Goal: Task Accomplishment & Management: Use online tool/utility

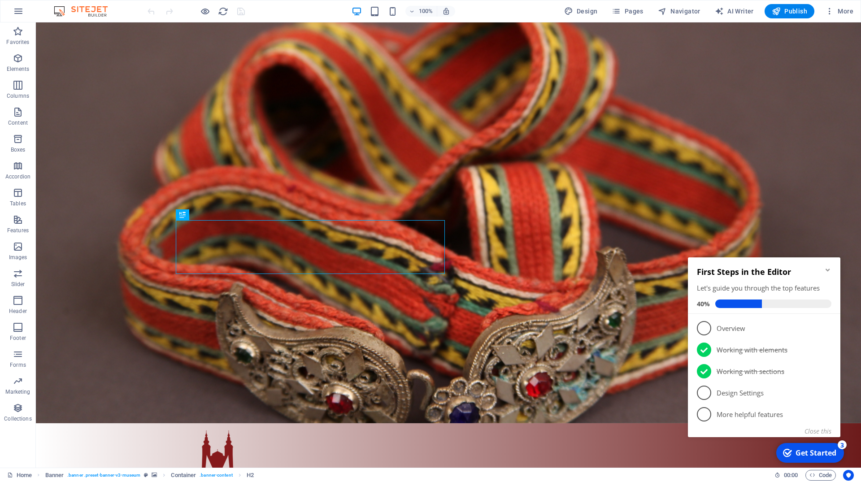
click at [828, 273] on icon "Minimize checklist" at bounding box center [827, 269] width 7 height 7
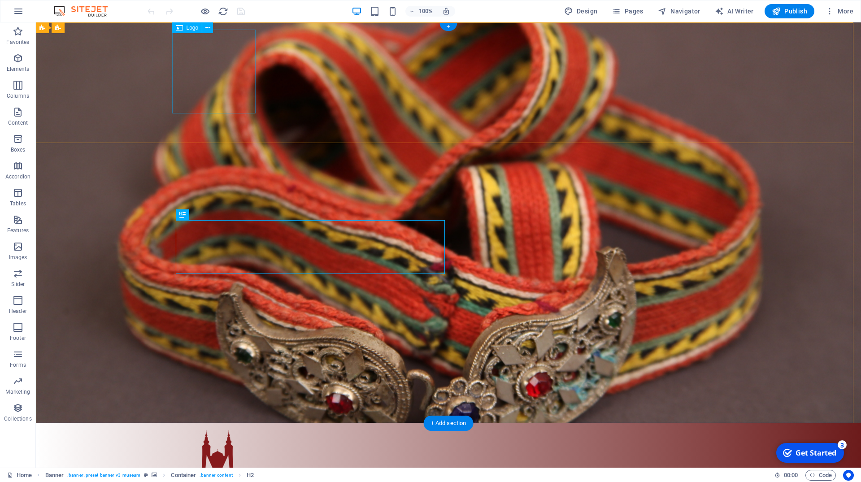
click at [205, 430] on div at bounding box center [448, 472] width 545 height 84
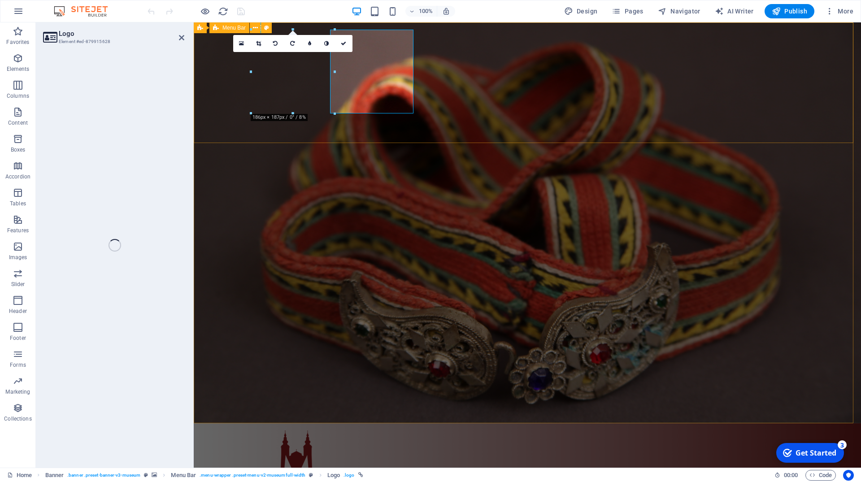
select select "px"
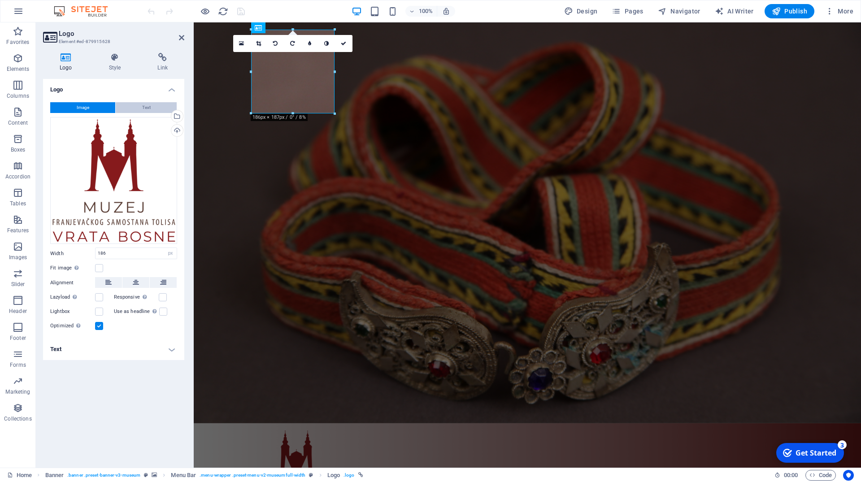
click at [139, 106] on button "Text" at bounding box center [146, 107] width 61 height 11
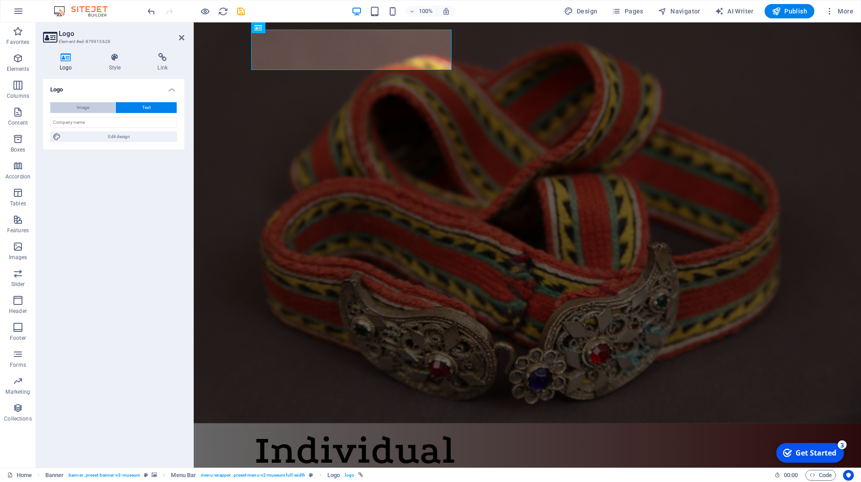
click at [83, 105] on span "Image" at bounding box center [83, 107] width 13 height 11
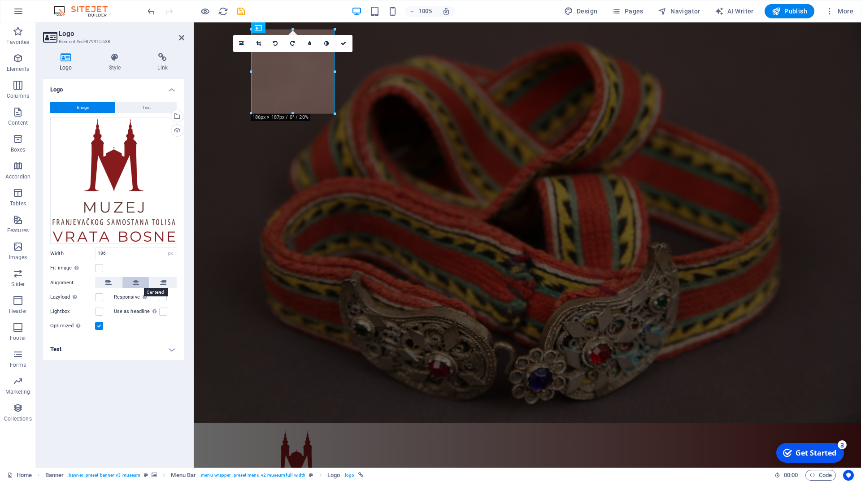
click at [138, 283] on icon at bounding box center [136, 282] width 6 height 11
click at [111, 281] on icon at bounding box center [108, 282] width 6 height 11
click at [164, 280] on icon at bounding box center [163, 282] width 6 height 11
click at [100, 269] on label at bounding box center [99, 268] width 8 height 8
click at [0, 0] on input "Fit image Automatically fit image to a fixed width and height" at bounding box center [0, 0] width 0 height 0
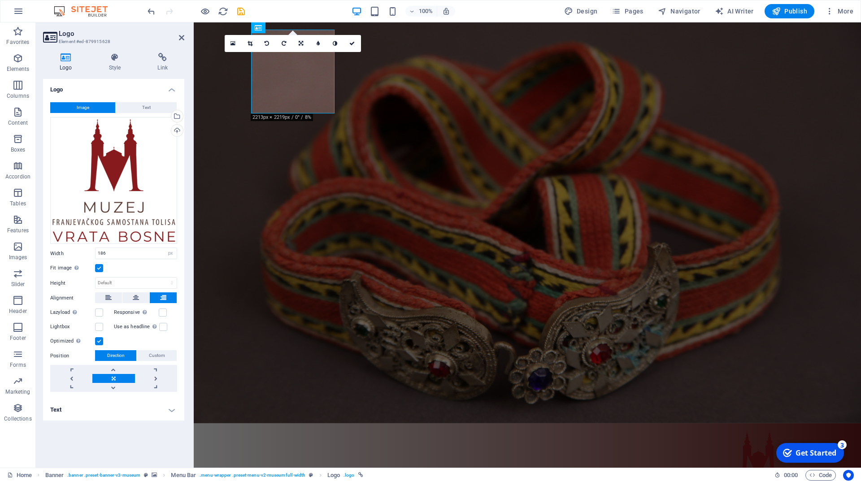
click at [100, 269] on label at bounding box center [99, 268] width 8 height 8
click at [0, 0] on input "Fit image Automatically fit image to a fixed width and height" at bounding box center [0, 0] width 0 height 0
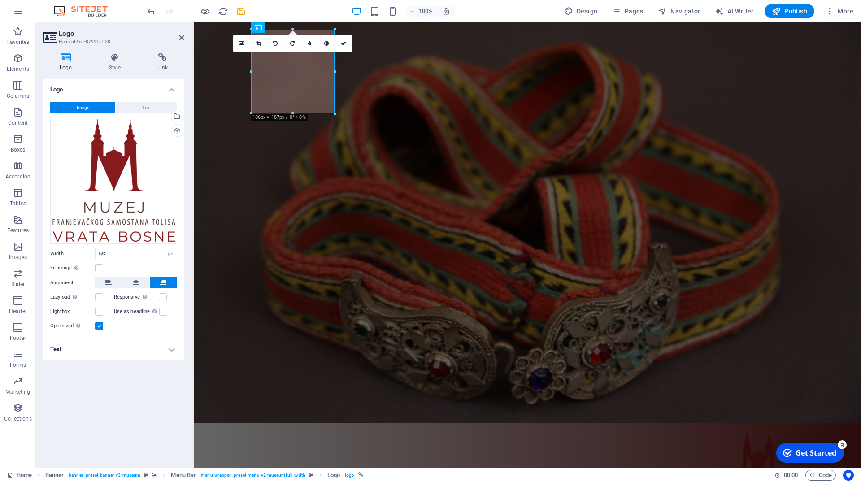
click at [98, 329] on label at bounding box center [99, 326] width 8 height 8
click at [0, 0] on input "Optimized Images are compressed to improve page speed." at bounding box center [0, 0] width 0 height 0
click at [98, 329] on label at bounding box center [99, 326] width 8 height 8
click at [0, 0] on input "Optimized Images are compressed to improve page speed." at bounding box center [0, 0] width 0 height 0
click at [170, 350] on h4 "Text" at bounding box center [113, 349] width 141 height 22
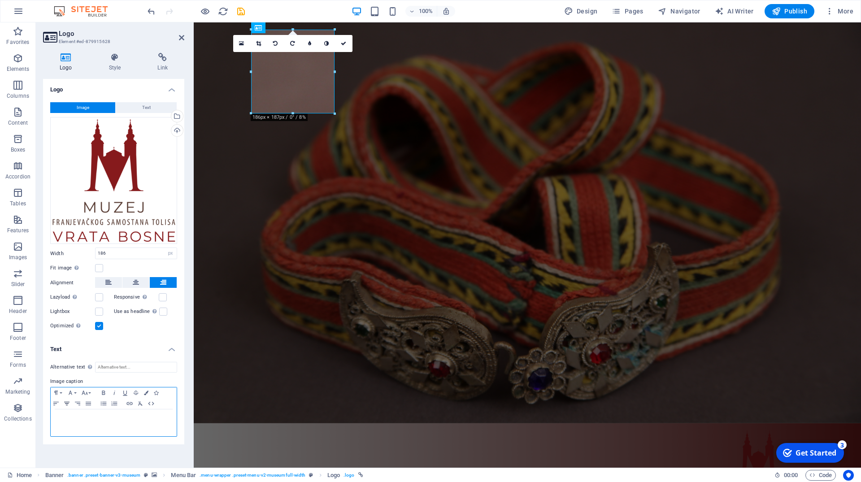
click at [66, 405] on icon "button" at bounding box center [66, 403] width 11 height 7
click at [55, 402] on icon "button" at bounding box center [55, 404] width 5 height 4
click at [169, 349] on h4 "Text" at bounding box center [113, 346] width 141 height 16
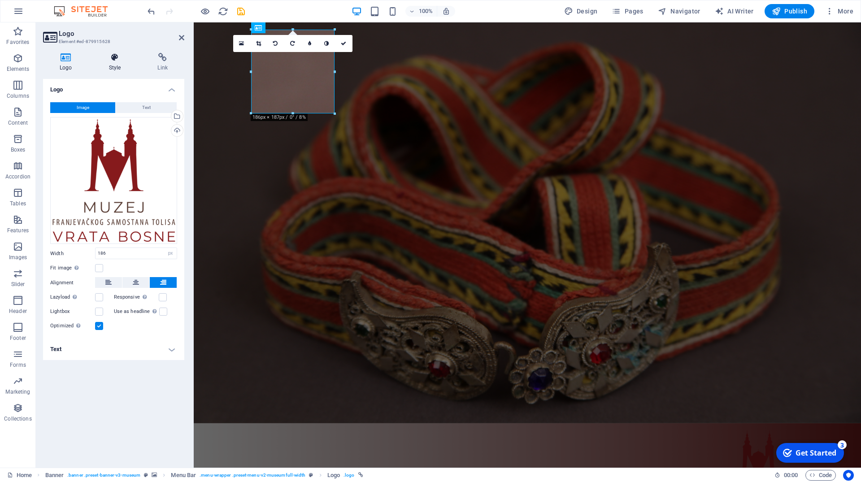
click at [114, 65] on h4 "Style" at bounding box center [116, 62] width 49 height 19
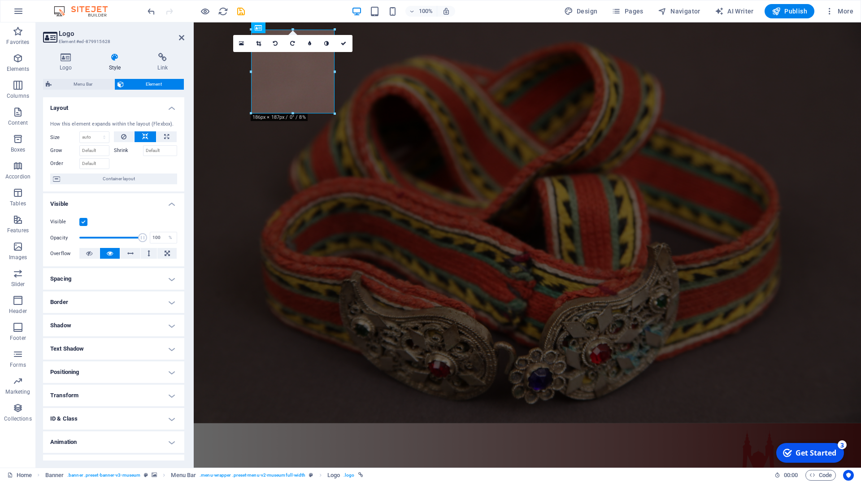
click at [82, 226] on label at bounding box center [83, 222] width 8 height 8
click at [0, 0] on input "Visible" at bounding box center [0, 0] width 0 height 0
click at [82, 226] on label at bounding box center [83, 222] width 8 height 8
click at [0, 0] on input "Visible" at bounding box center [0, 0] width 0 height 0
click at [162, 378] on h4 "Positioning" at bounding box center [113, 372] width 141 height 22
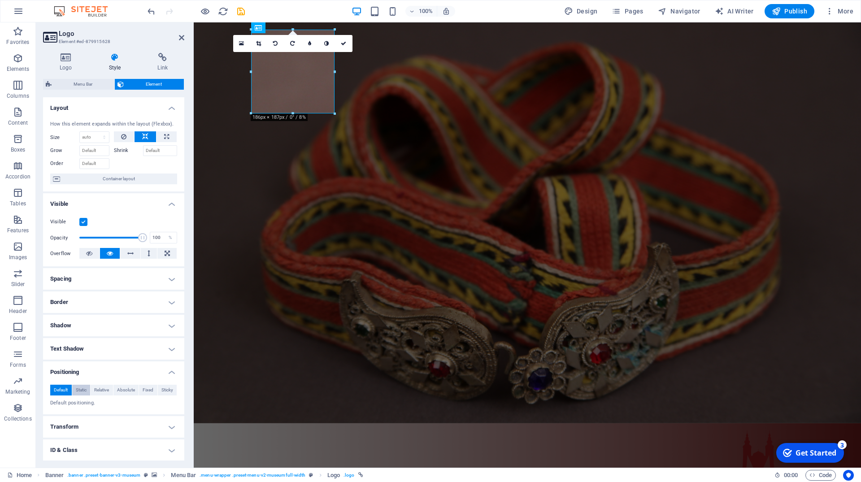
click at [80, 395] on span "Static" at bounding box center [81, 390] width 11 height 11
click at [96, 395] on span "Relative" at bounding box center [101, 390] width 15 height 11
click at [120, 395] on span "Absolute" at bounding box center [126, 390] width 18 height 11
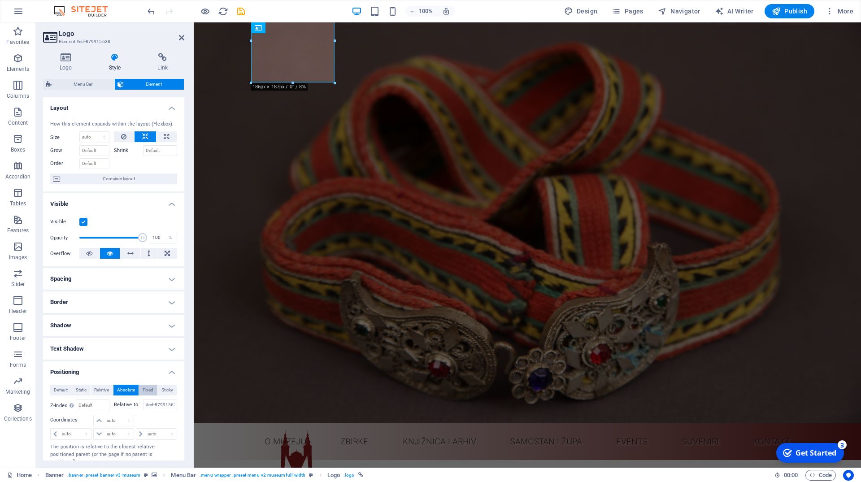
click at [151, 395] on button "Fixed" at bounding box center [148, 390] width 18 height 11
click at [164, 395] on span "Sticky" at bounding box center [167, 390] width 12 height 11
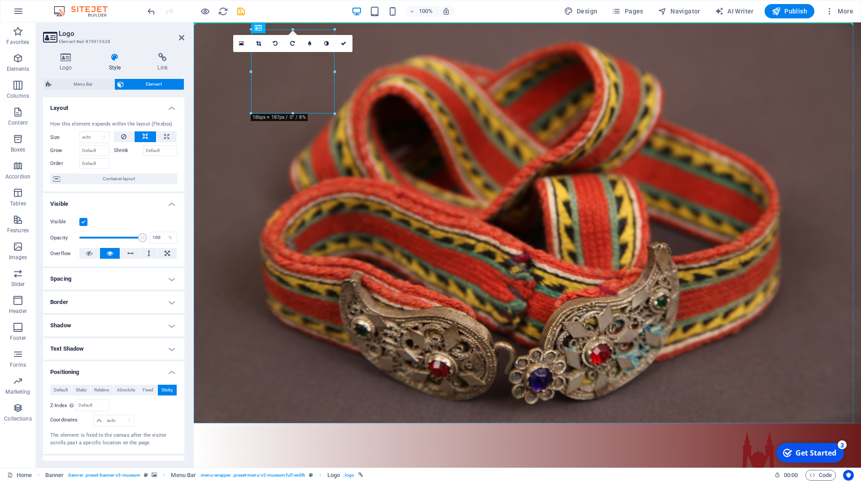
drag, startPoint x: 296, startPoint y: 91, endPoint x: 342, endPoint y: 88, distance: 46.7
click at [342, 423] on div "O muzeju Zbirke Neolit Rimsko razdoblje Srednji vijek Zbirka oružja Numizmatika…" at bounding box center [527, 483] width 667 height 121
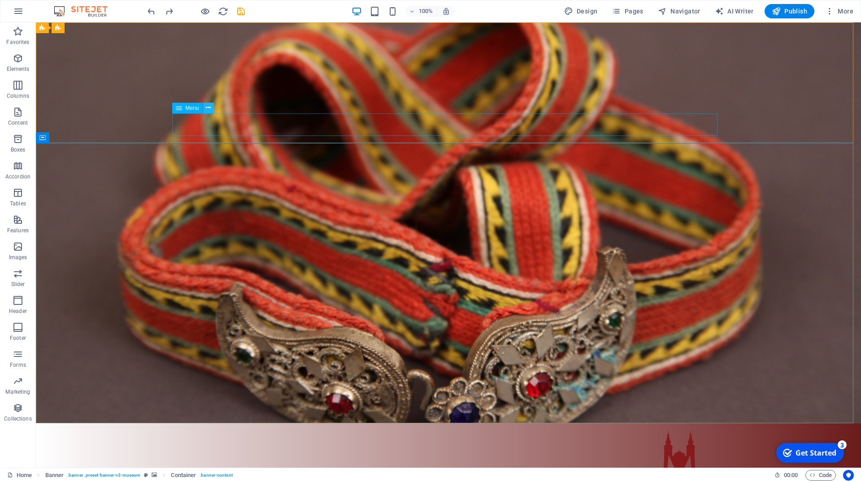
click at [208, 111] on icon at bounding box center [208, 107] width 5 height 9
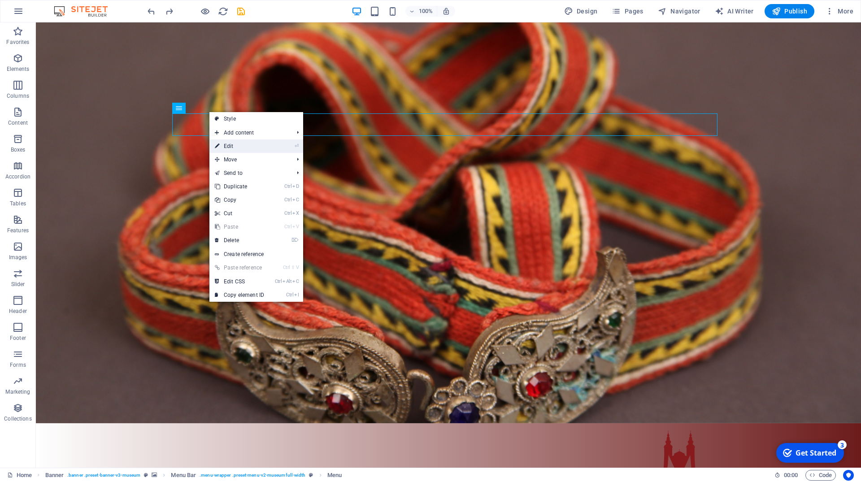
click at [229, 149] on link "⏎ Edit" at bounding box center [239, 145] width 60 height 13
select select "1"
select select
select select "3"
select select
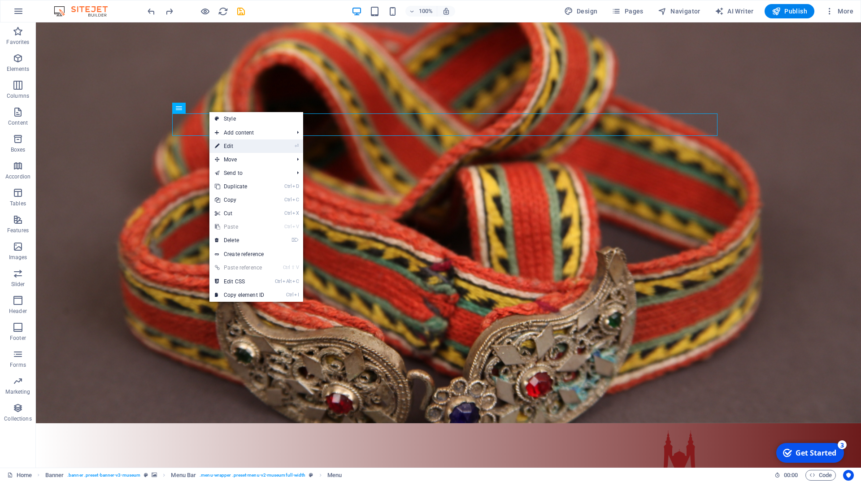
select select "4"
select select
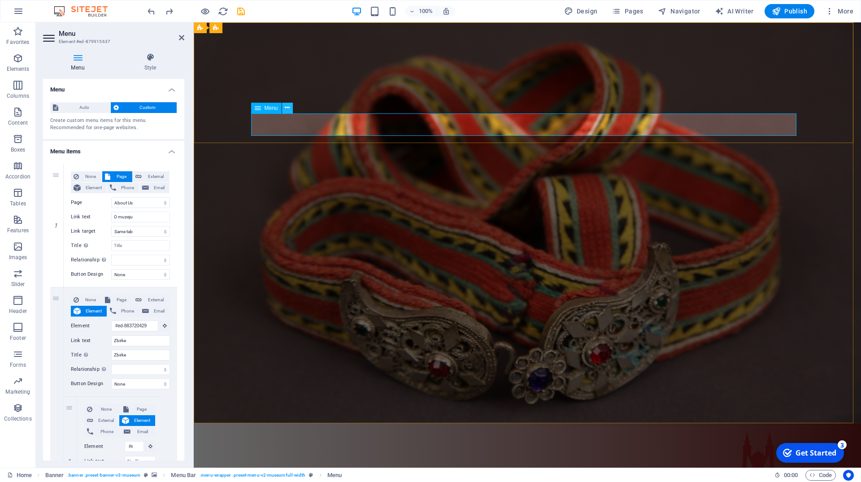
click at [287, 107] on icon at bounding box center [287, 107] width 5 height 9
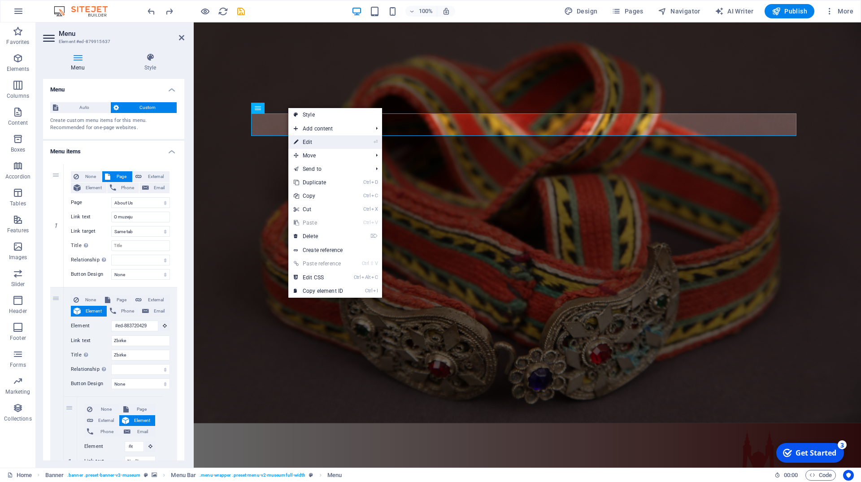
click at [323, 142] on link "⏎ Edit" at bounding box center [318, 141] width 60 height 13
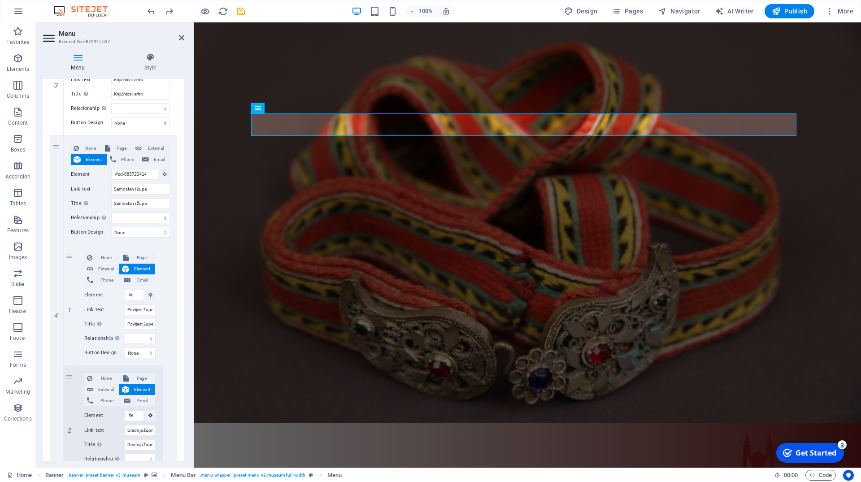
scroll to position [1694, 0]
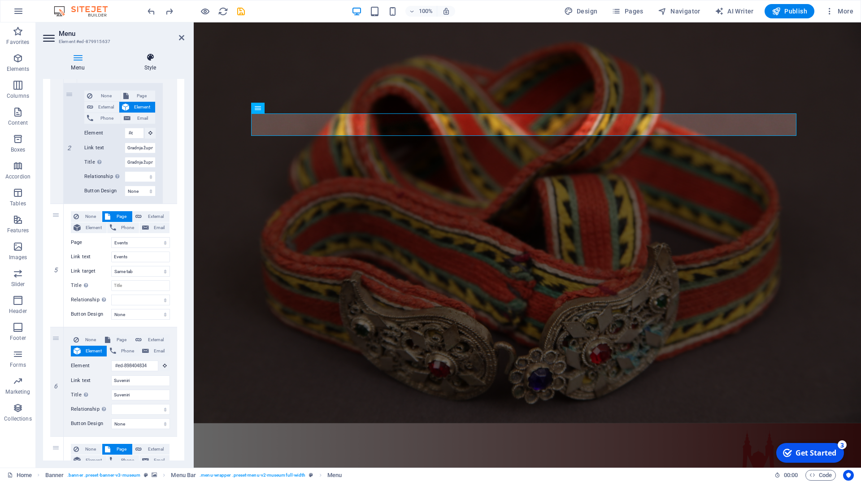
click at [147, 61] on icon at bounding box center [150, 57] width 68 height 9
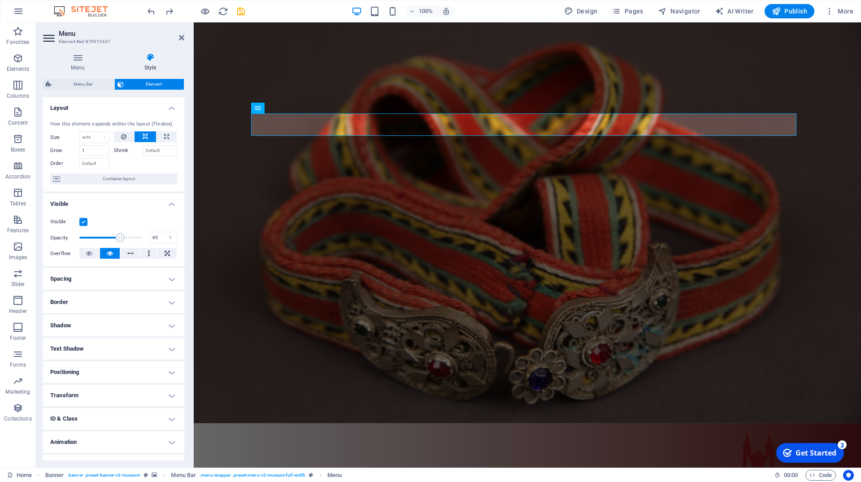
click at [160, 377] on h4 "Positioning" at bounding box center [113, 372] width 141 height 22
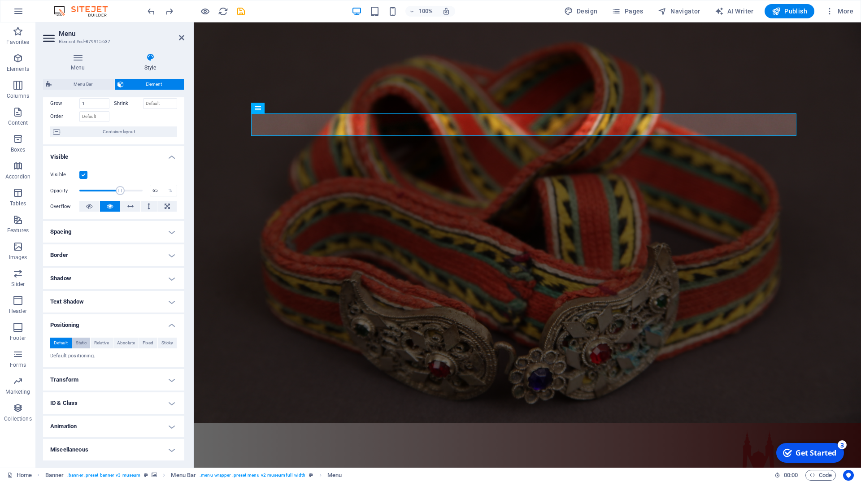
click at [86, 342] on button "Static" at bounding box center [81, 343] width 18 height 11
click at [94, 344] on span "Relative" at bounding box center [101, 343] width 15 height 11
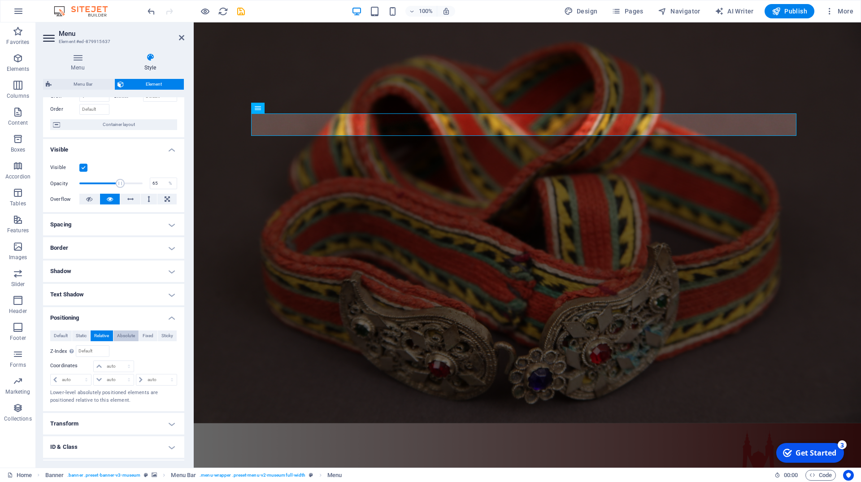
click at [117, 341] on span "Absolute" at bounding box center [126, 335] width 18 height 11
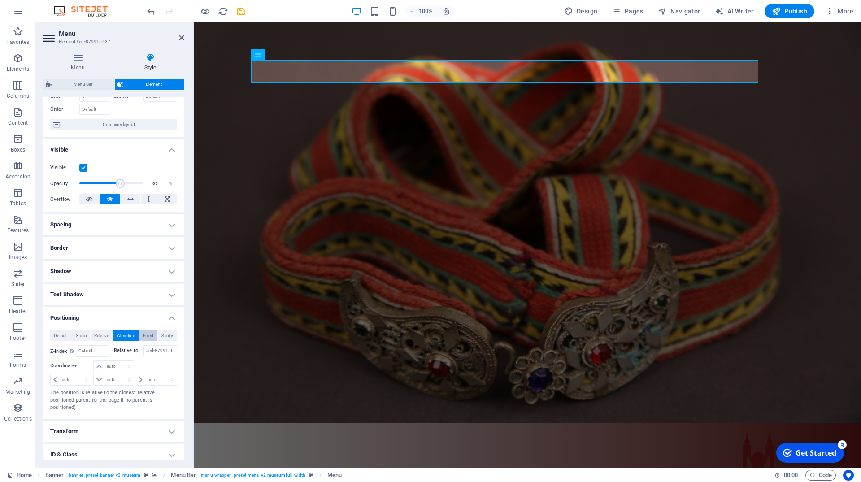
click at [143, 341] on span "Fixed" at bounding box center [148, 335] width 11 height 11
click at [161, 341] on span "Sticky" at bounding box center [167, 335] width 12 height 11
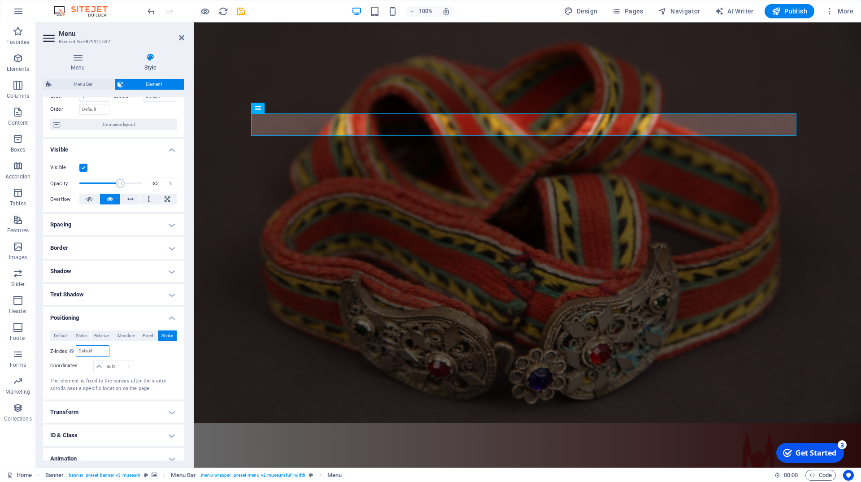
click at [95, 356] on input "number" at bounding box center [92, 351] width 32 height 11
click at [94, 361] on select "auto px rem % em" at bounding box center [113, 366] width 39 height 11
click at [115, 372] on select "auto px rem % em" at bounding box center [113, 366] width 39 height 11
click at [97, 341] on span "Relative" at bounding box center [101, 335] width 15 height 11
click at [119, 341] on span "Absolute" at bounding box center [126, 335] width 18 height 11
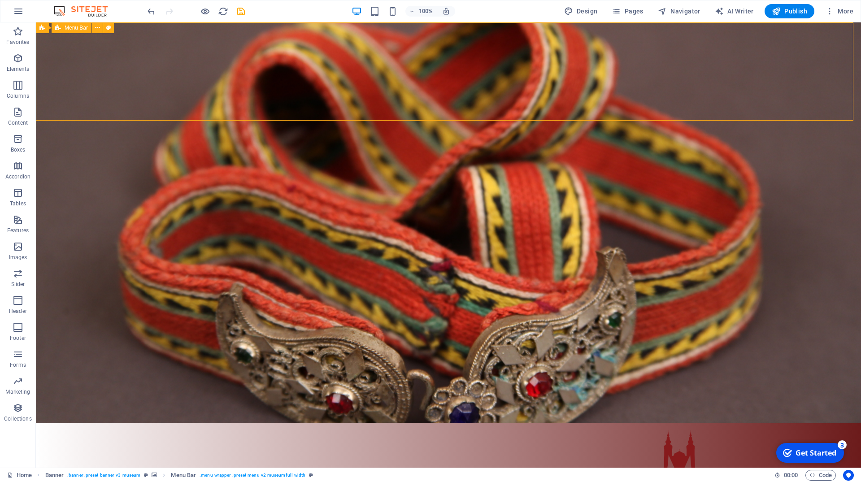
drag, startPoint x: 190, startPoint y: 83, endPoint x: 381, endPoint y: 87, distance: 190.5
click at [381, 423] on div "O muzeju Zbirke Neolit Rimsko razdoblje Srednji vijek Zbirka oružja Numizmatika…" at bounding box center [448, 472] width 825 height 98
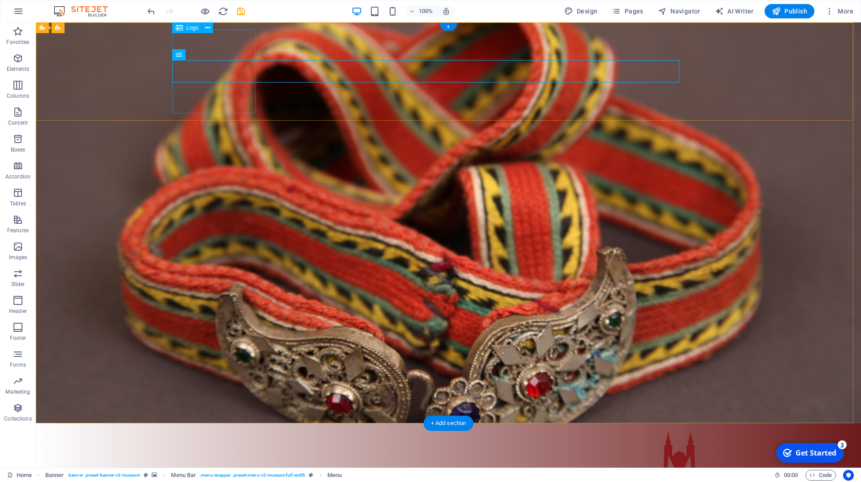
click at [184, 430] on div at bounding box center [448, 472] width 545 height 84
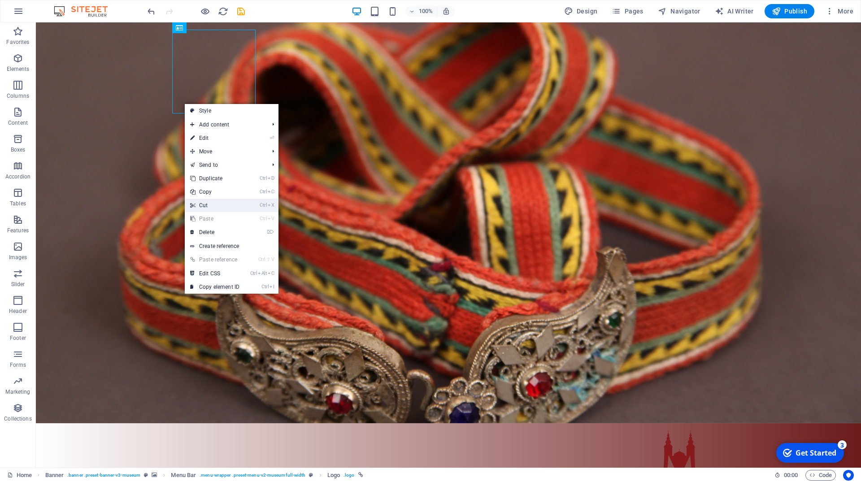
click at [208, 207] on link "Ctrl X Cut" at bounding box center [215, 205] width 60 height 13
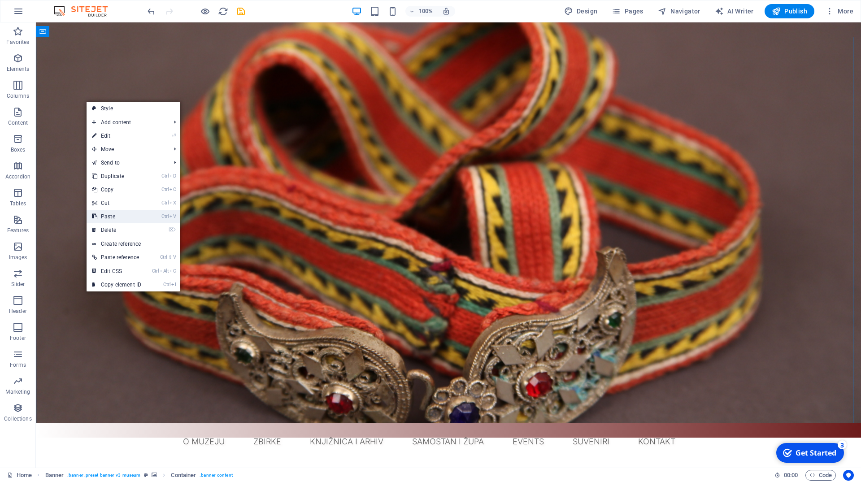
click at [117, 214] on link "Ctrl V Paste" at bounding box center [117, 216] width 60 height 13
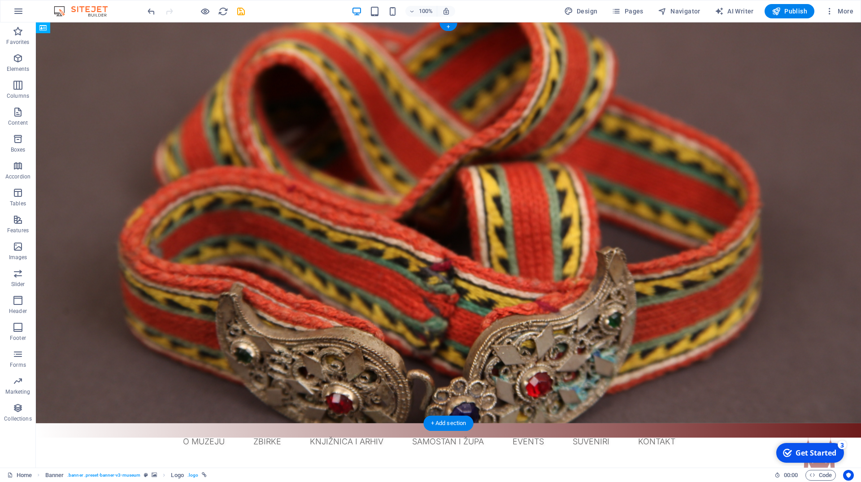
drag, startPoint x: 92, startPoint y: 351, endPoint x: 89, endPoint y: 149, distance: 201.3
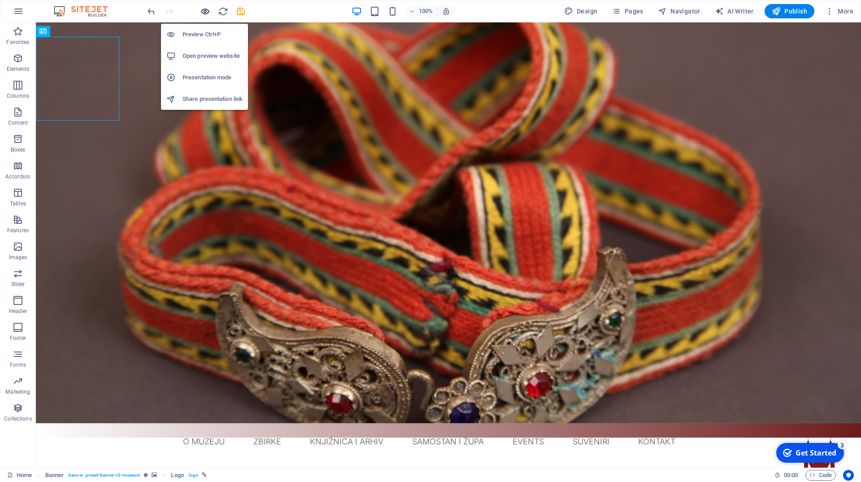
click at [201, 14] on icon "button" at bounding box center [205, 11] width 10 height 10
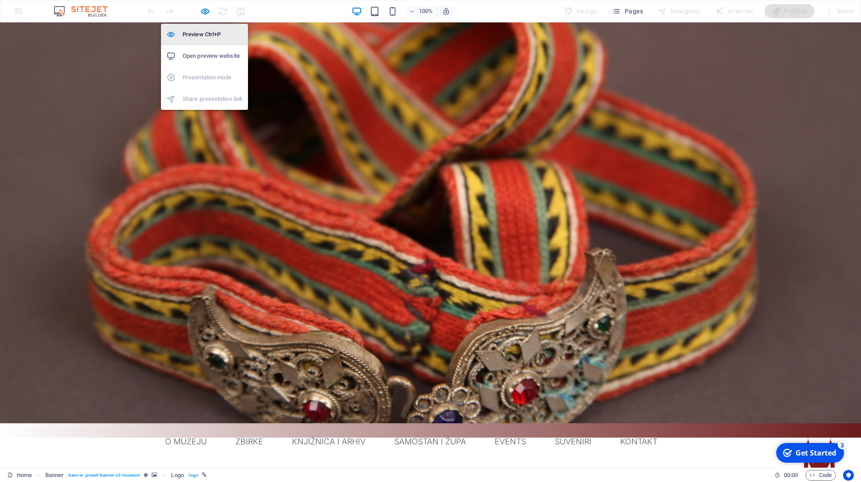
click at [202, 35] on h6 "Preview Ctrl+P" at bounding box center [212, 34] width 60 height 11
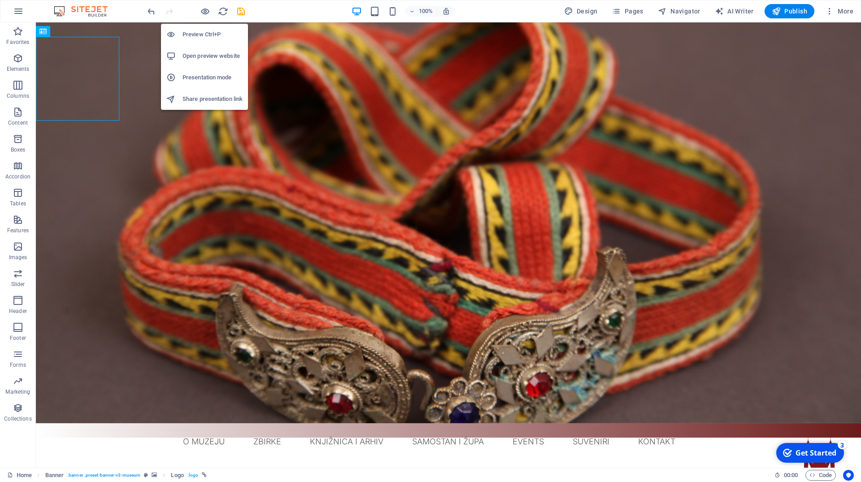
click at [205, 36] on h6 "Preview Ctrl+P" at bounding box center [212, 34] width 60 height 11
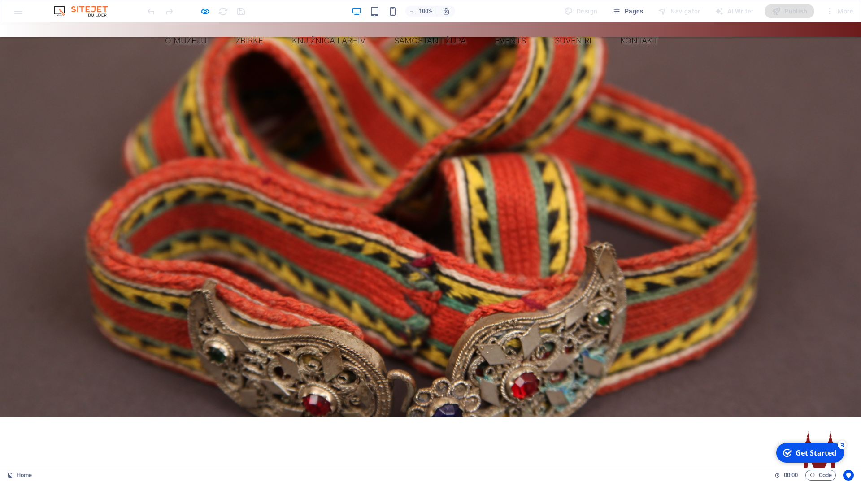
scroll to position [0, 0]
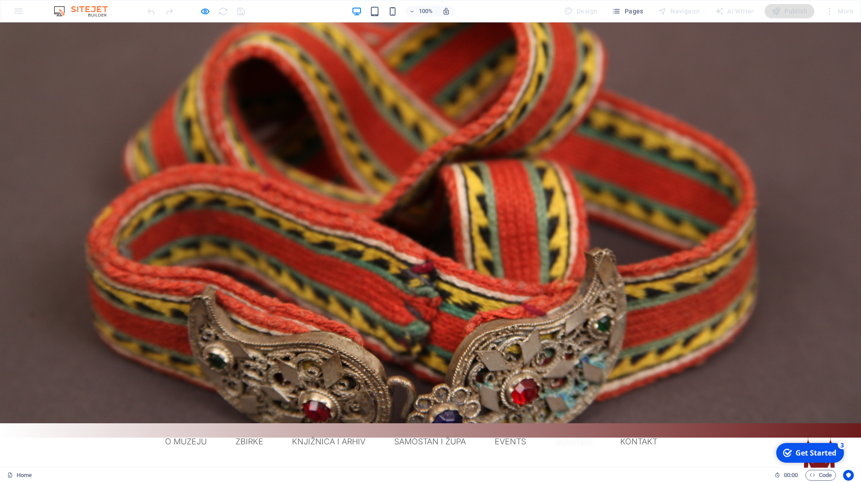
click at [564, 430] on link "Suveniri" at bounding box center [572, 441] width 51 height 22
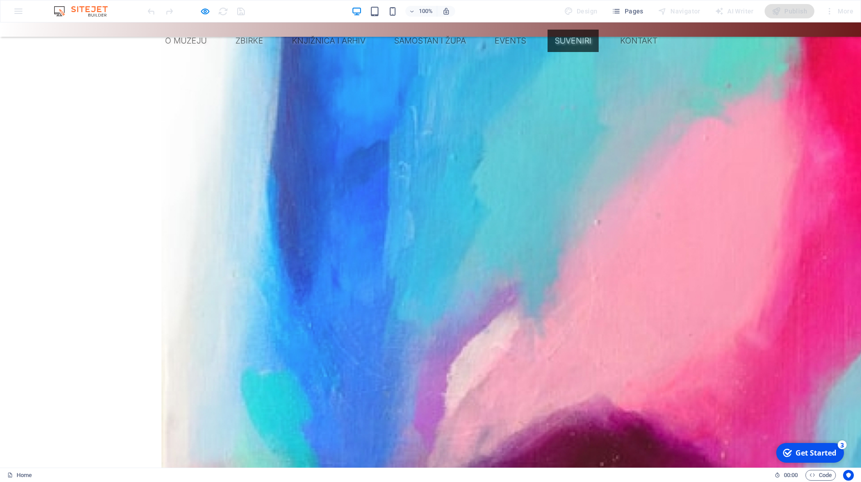
scroll to position [1115, 0]
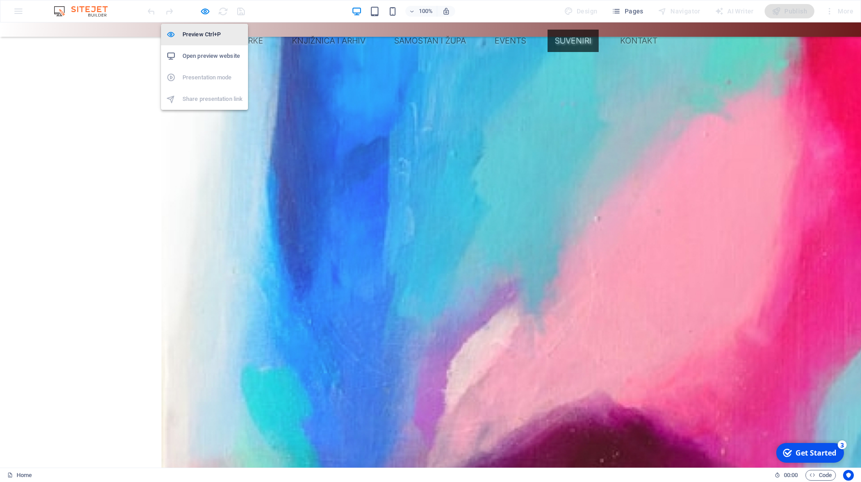
click at [191, 38] on h6 "Preview Ctrl+P" at bounding box center [212, 34] width 60 height 11
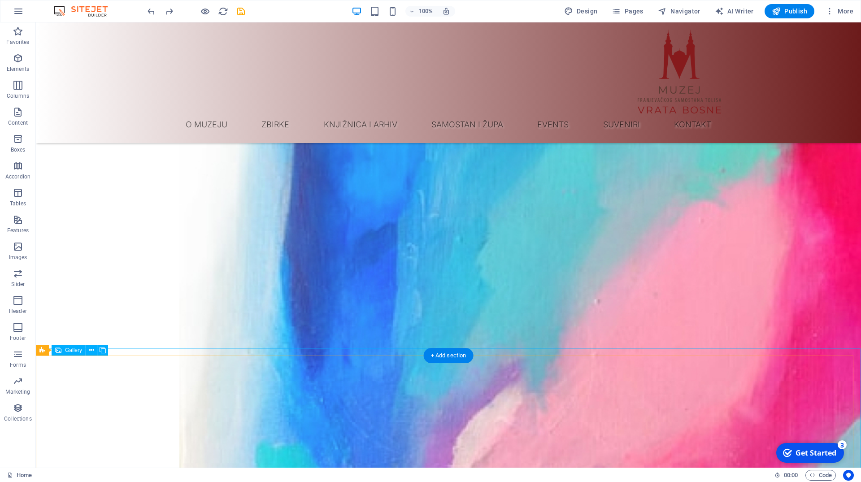
scroll to position [1006, 0]
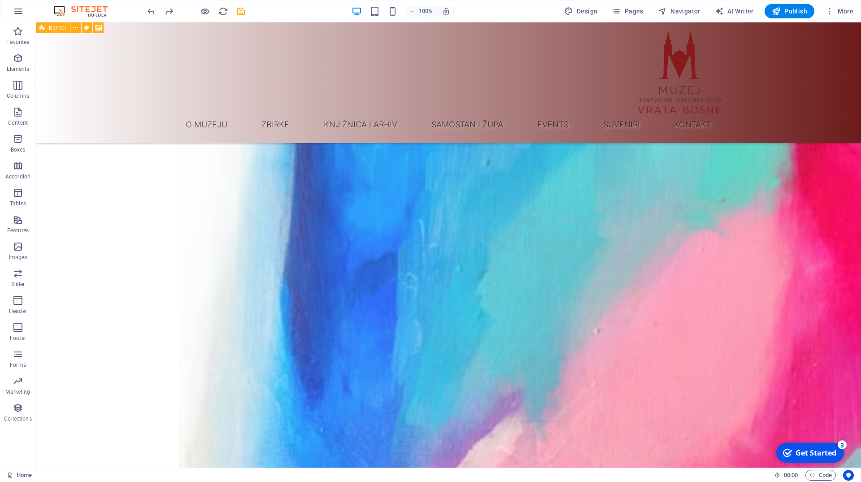
click at [56, 30] on span "Banner" at bounding box center [57, 27] width 17 height 5
click at [75, 30] on icon at bounding box center [75, 27] width 5 height 9
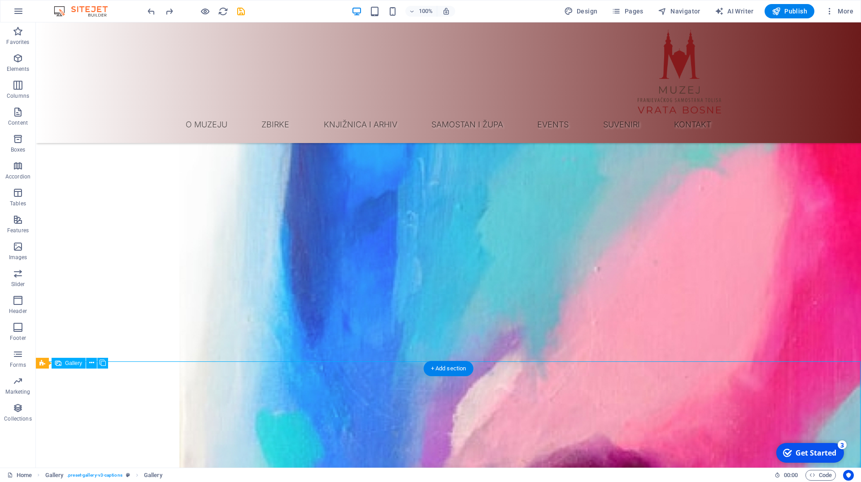
scroll to position [1143, 0]
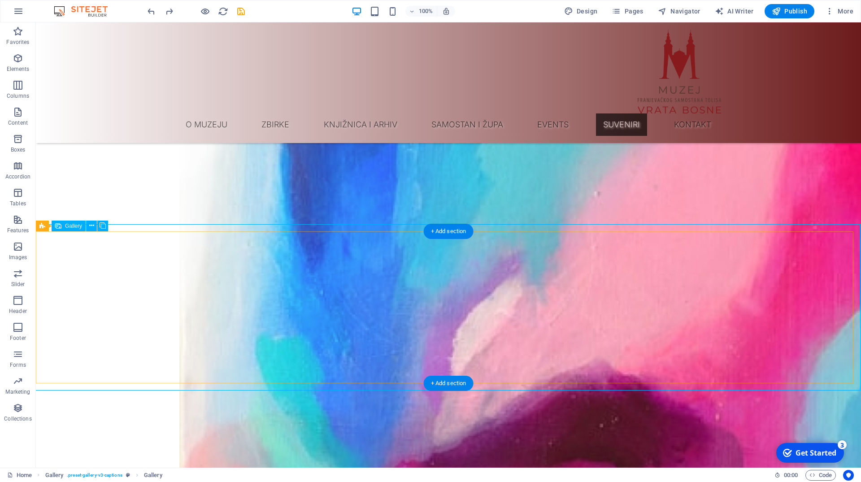
select select "4"
select select "px"
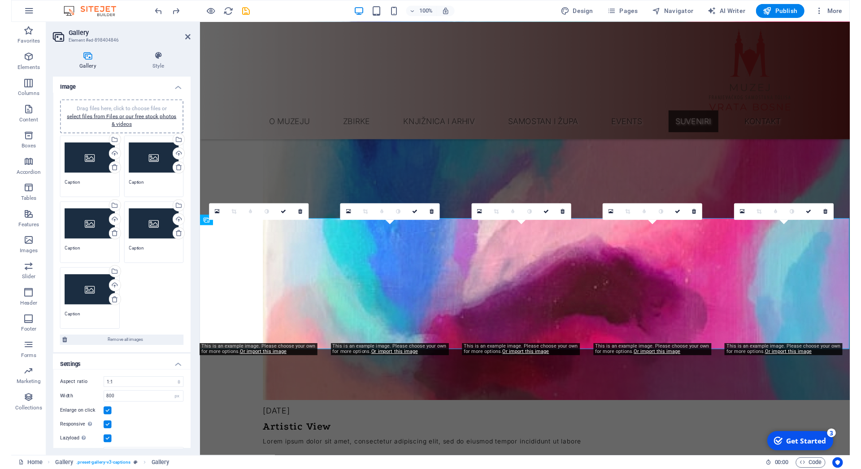
scroll to position [33, 0]
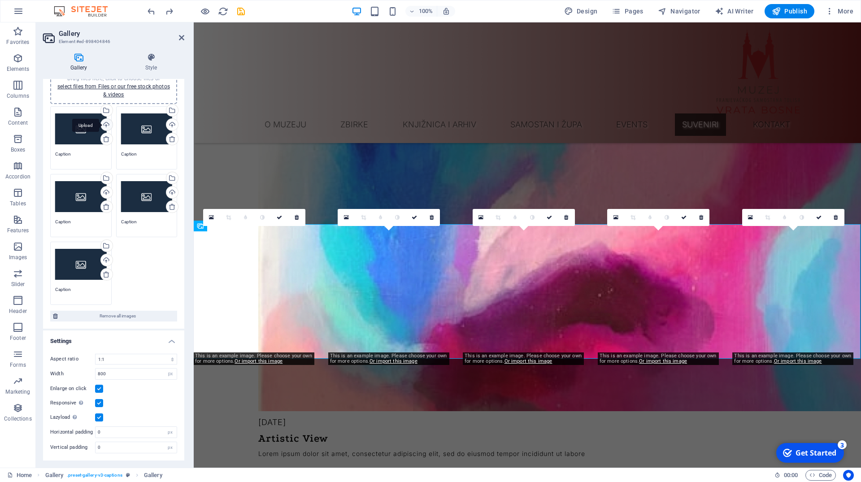
click at [101, 125] on div "Upload" at bounding box center [105, 125] width 13 height 13
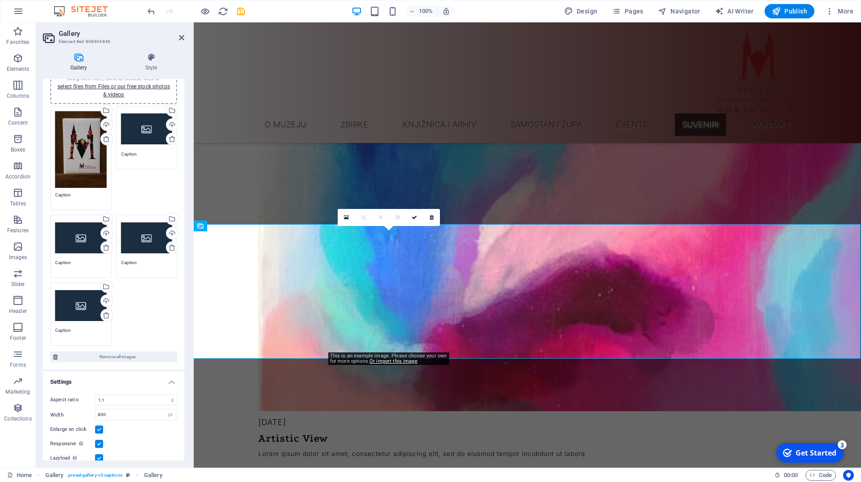
click at [74, 191] on textarea "Caption" at bounding box center [81, 197] width 52 height 13
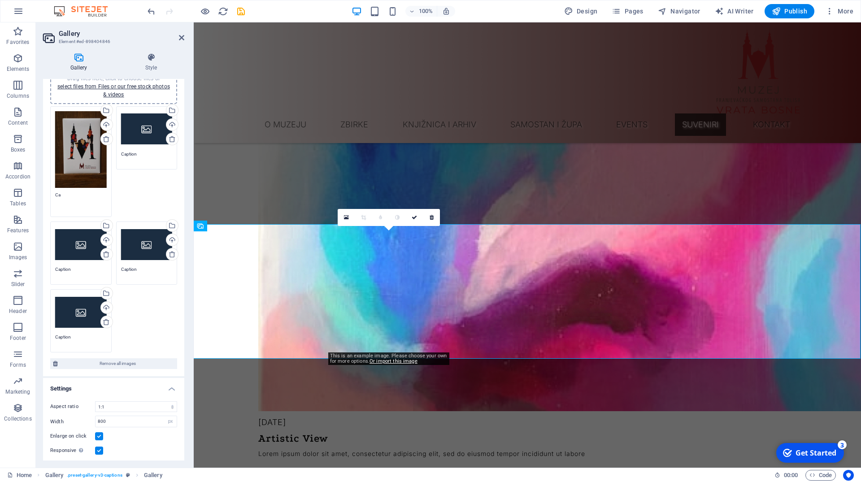
type textarea "C"
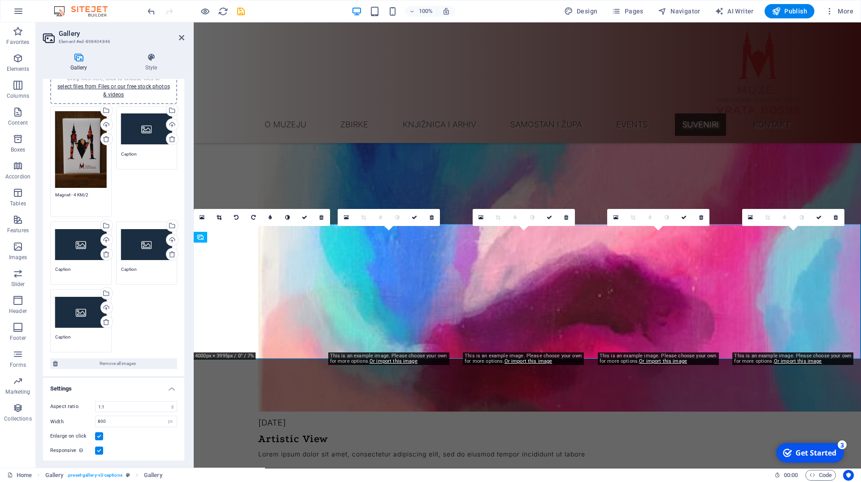
scroll to position [1143, 0]
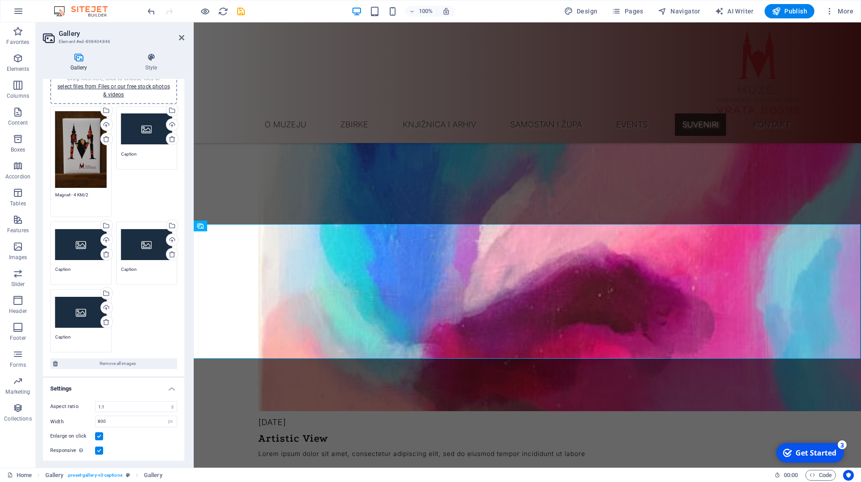
paste textarea "€"
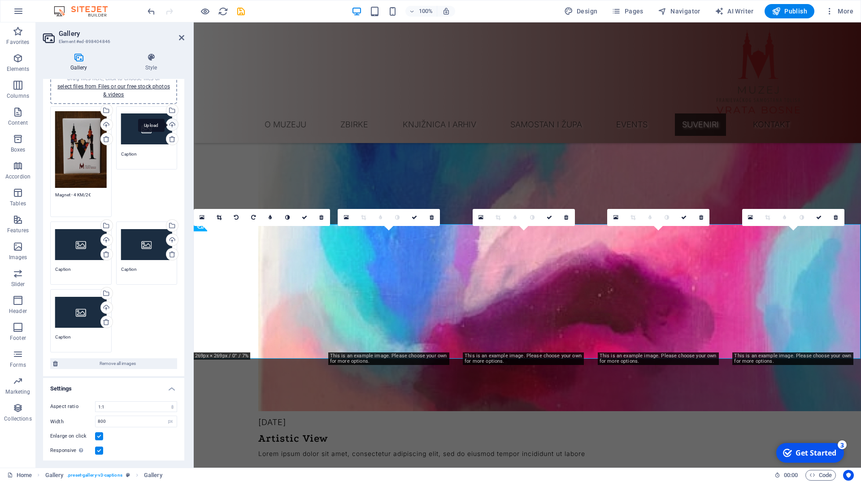
click at [165, 123] on div "Upload" at bounding box center [171, 125] width 13 height 13
type textarea "Magnet - 4 KM/2€"
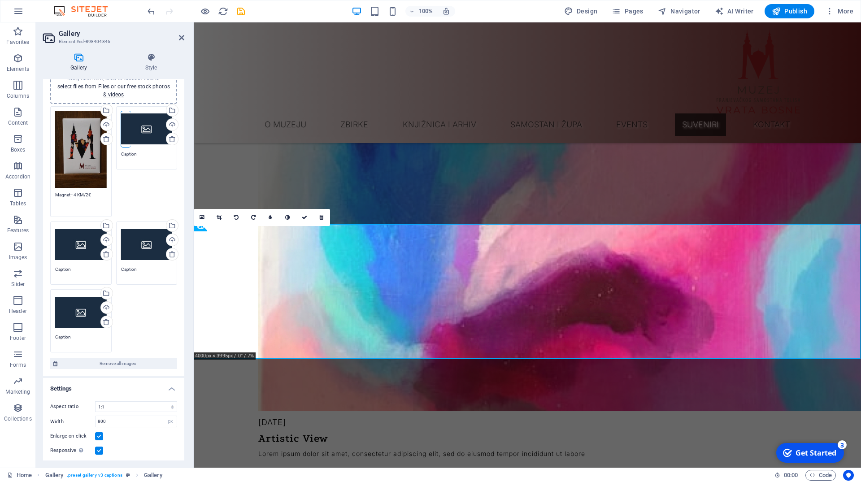
drag, startPoint x: 91, startPoint y: 189, endPoint x: 52, endPoint y: 190, distance: 39.5
click at [52, 190] on div "Drag files here, click to choose files or select files from Files or our free s…" at bounding box center [81, 162] width 66 height 116
click at [61, 193] on textarea "Magnet - 4 KM/2€" at bounding box center [81, 201] width 52 height 20
click at [62, 192] on textarea "Magnet - 4 KM/2€" at bounding box center [81, 201] width 52 height 20
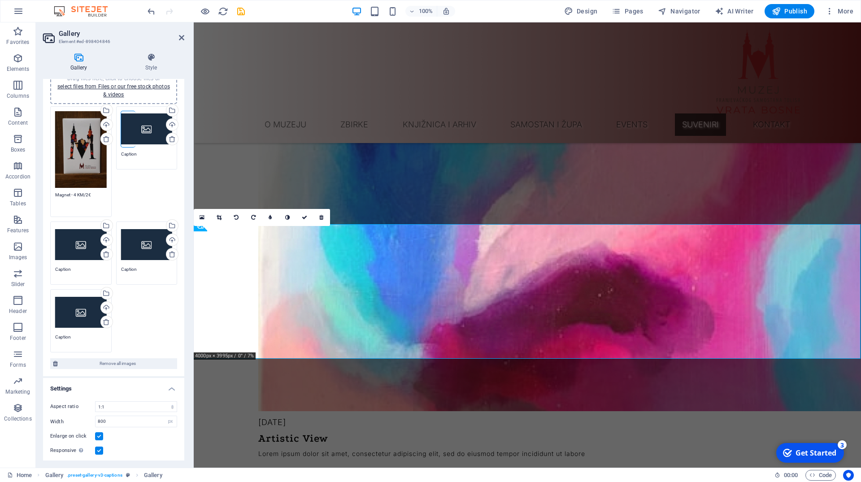
click at [74, 186] on div "Drag files here, click to choose files or select files from Files or our free s…" at bounding box center [81, 162] width 66 height 116
click at [76, 191] on textarea "Magnet - 4 KM/2€" at bounding box center [81, 201] width 52 height 20
drag, startPoint x: 91, startPoint y: 188, endPoint x: 59, endPoint y: 186, distance: 32.8
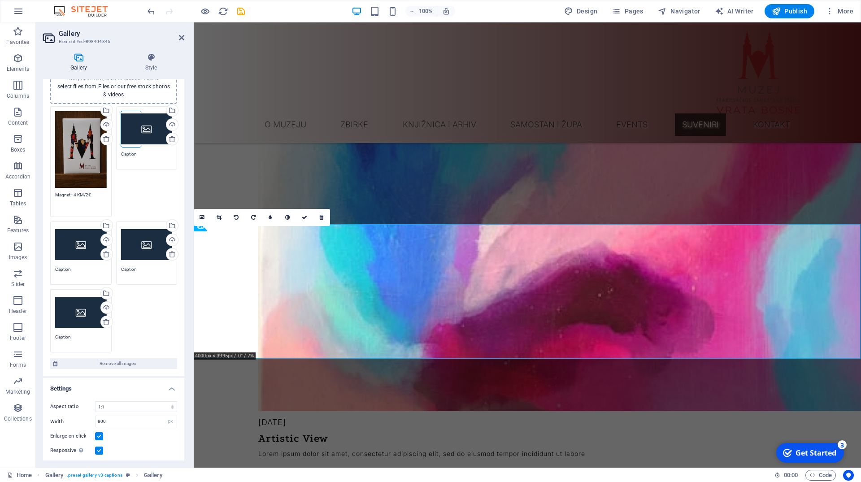
click at [59, 191] on textarea "Magnet - 4 KM/2€" at bounding box center [81, 201] width 52 height 20
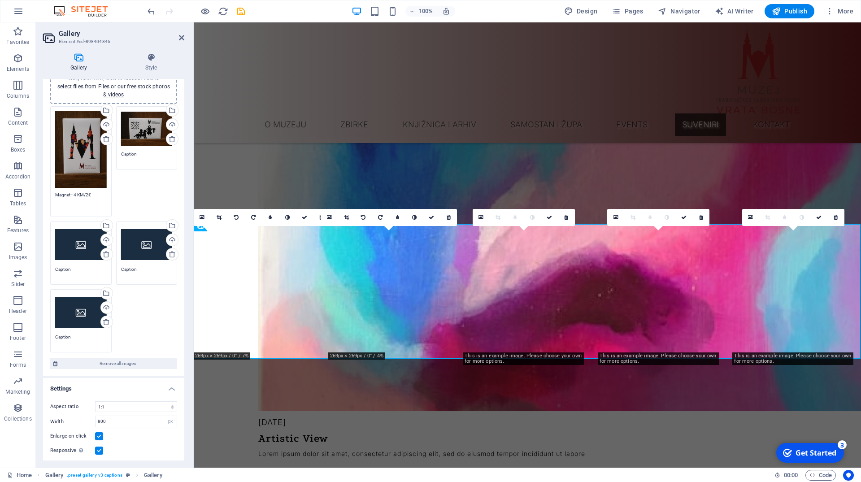
click at [80, 191] on textarea "Magnet - 4 KM/2€" at bounding box center [81, 201] width 52 height 20
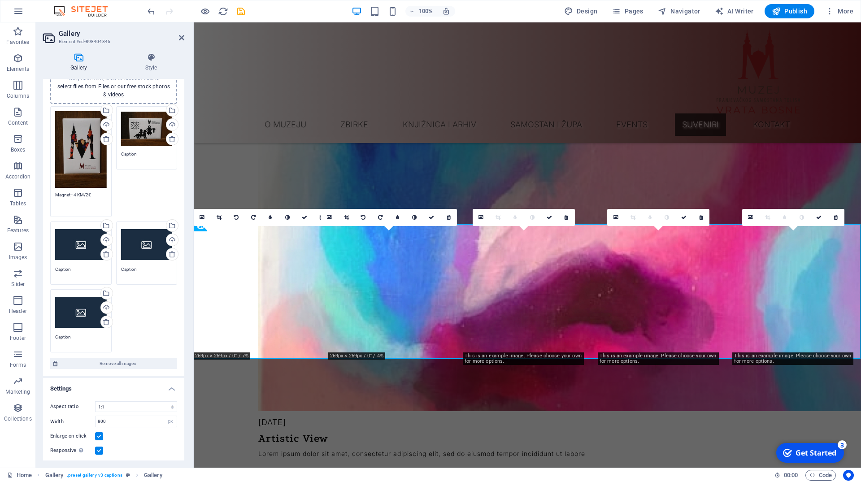
click at [80, 191] on textarea "Magnet - 4 KM/2€" at bounding box center [81, 201] width 52 height 20
drag, startPoint x: 90, startPoint y: 189, endPoint x: 63, endPoint y: 189, distance: 26.4
click at [63, 191] on textarea "Magnet - 4 KM/2€" at bounding box center [81, 201] width 52 height 20
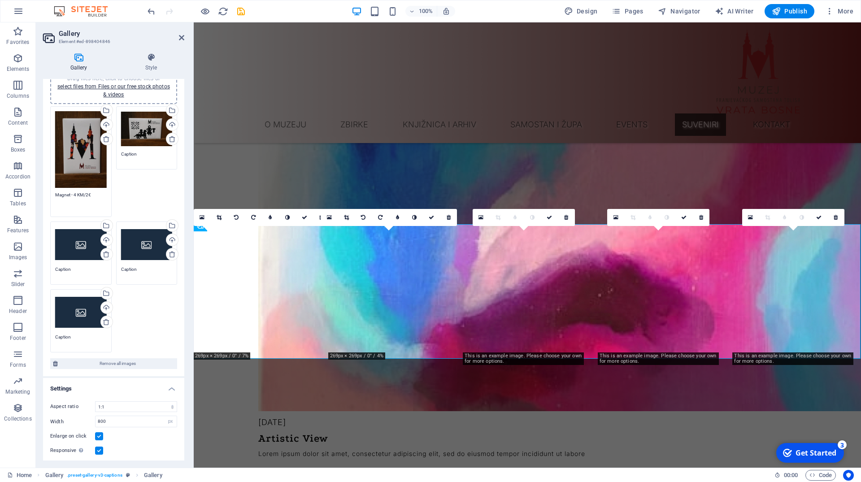
click at [63, 191] on textarea "Magnet - 4 KM/2€" at bounding box center [81, 201] width 52 height 20
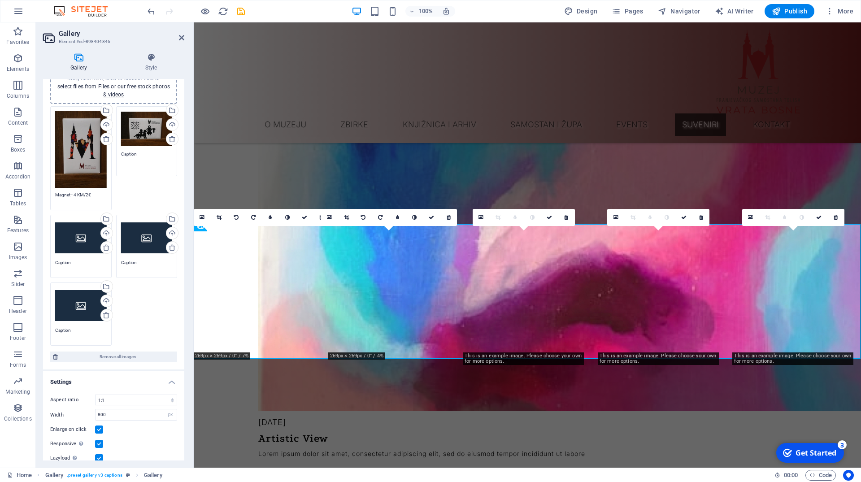
drag, startPoint x: 133, startPoint y: 155, endPoint x: 115, endPoint y: 154, distance: 18.4
click at [115, 154] on div "Drag files here, click to choose files or select files from Files or our free s…" at bounding box center [147, 141] width 66 height 74
type textarea "C"
paste textarea "Magnet - 4 KM/2€"
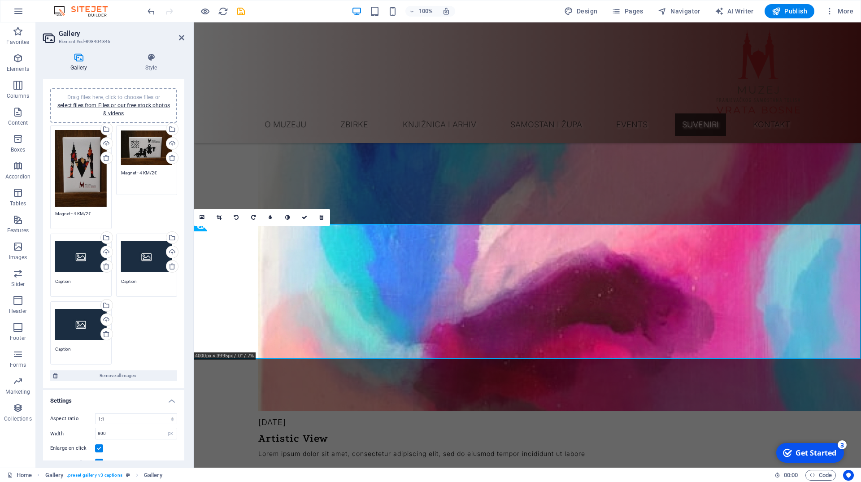
scroll to position [0, 0]
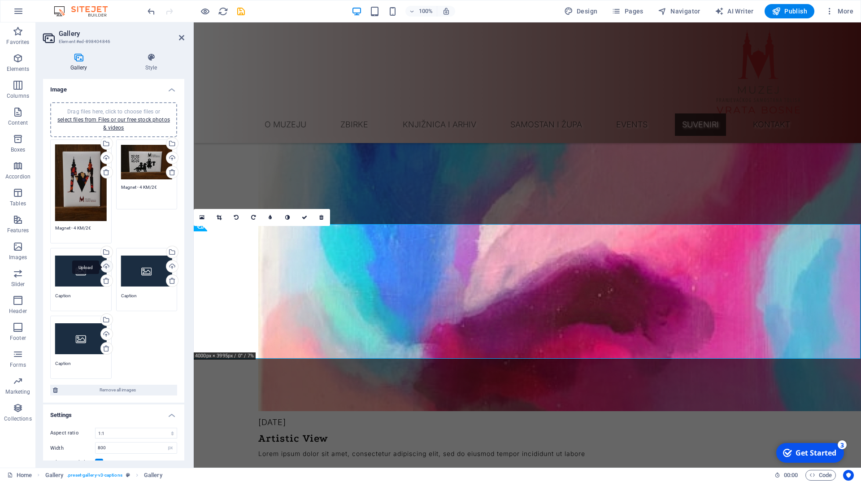
click at [101, 265] on div "Upload" at bounding box center [105, 266] width 13 height 13
type textarea "Magnet - 4 KM/2€"
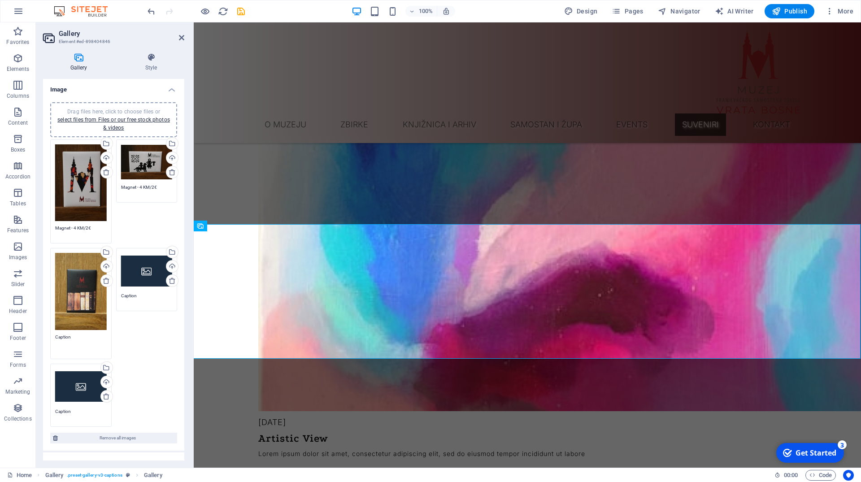
click at [78, 333] on textarea "Caption" at bounding box center [81, 343] width 52 height 20
type textarea "C"
paste textarea "Magnet - 4 KM/2€"
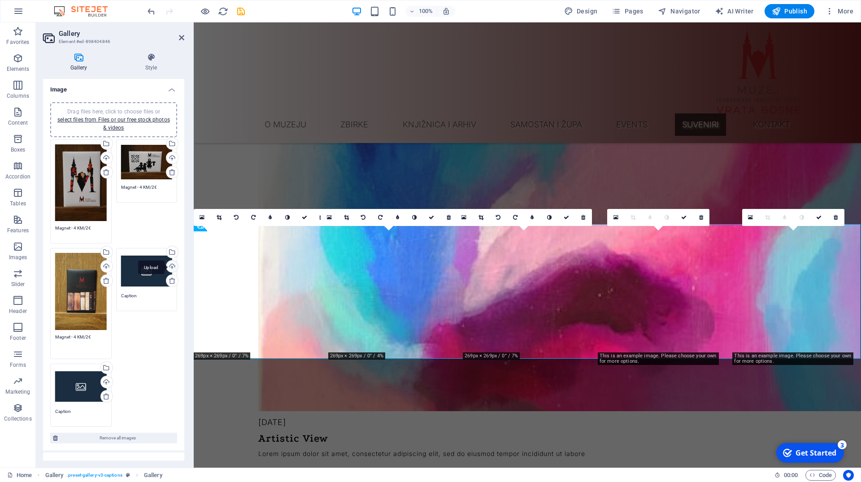
click at [165, 263] on div "Upload" at bounding box center [171, 266] width 13 height 13
type textarea "Magnet - 4 KM/2€"
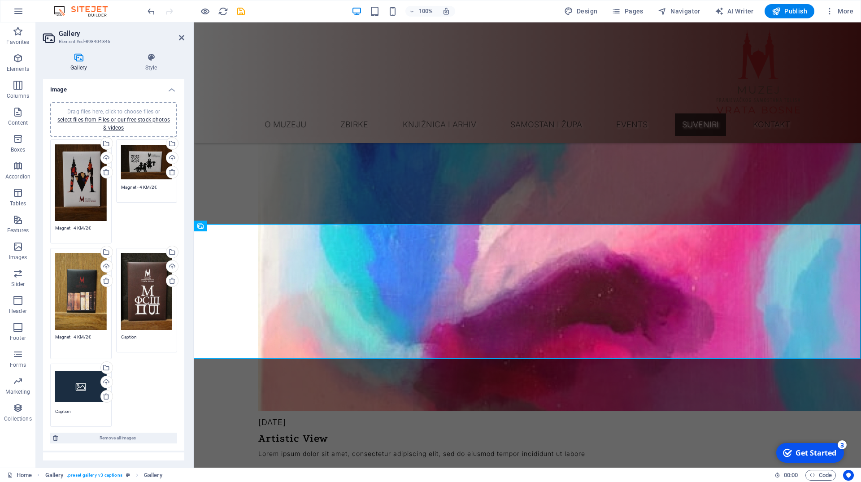
click at [138, 333] on textarea "Caption" at bounding box center [147, 339] width 52 height 13
type textarea "C"
paste textarea "Magnet - 4 KM/2€"
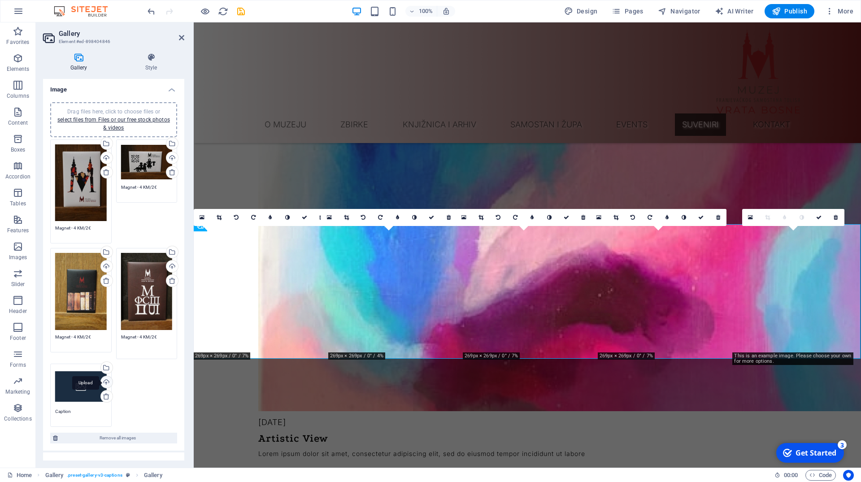
click at [99, 376] on div "Upload" at bounding box center [105, 382] width 13 height 13
type textarea "Magnet - 4 KM/2€"
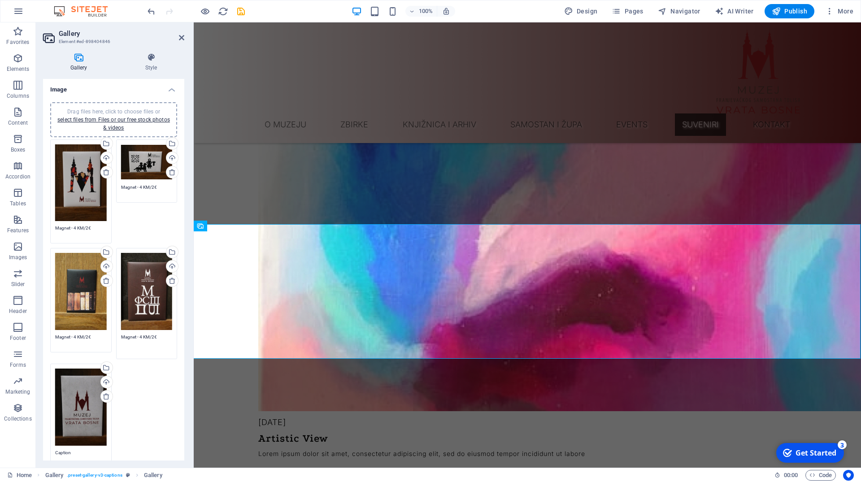
click at [80, 449] on textarea "Caption" at bounding box center [81, 455] width 52 height 13
type textarea "C"
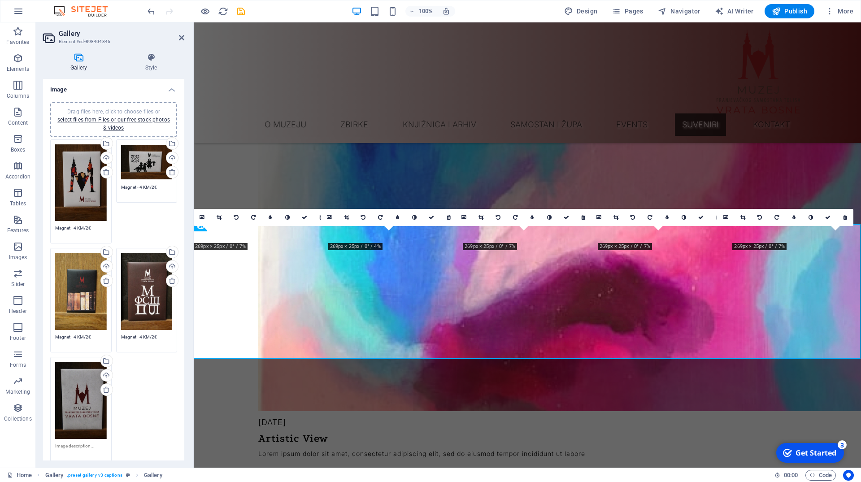
paste textarea "Magnet - 4 KM/2€"
type textarea "Magnet - 4 KM/2€"
click at [153, 368] on div "Drag files here, click to choose files or select files from Files or our free s…" at bounding box center [113, 300] width 131 height 326
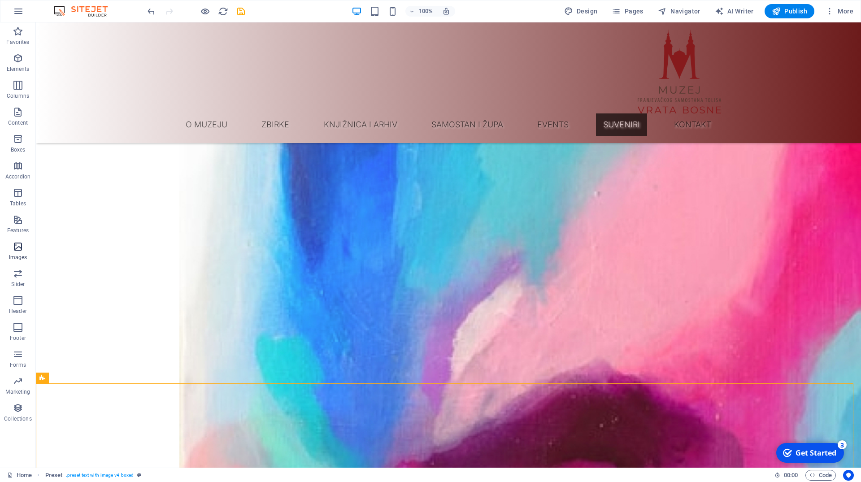
click at [20, 252] on span "Images" at bounding box center [18, 252] width 36 height 22
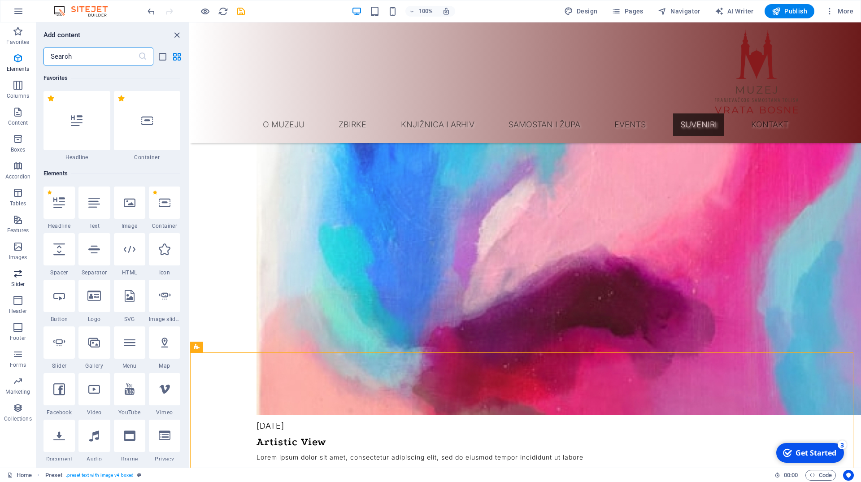
scroll to position [4545, 0]
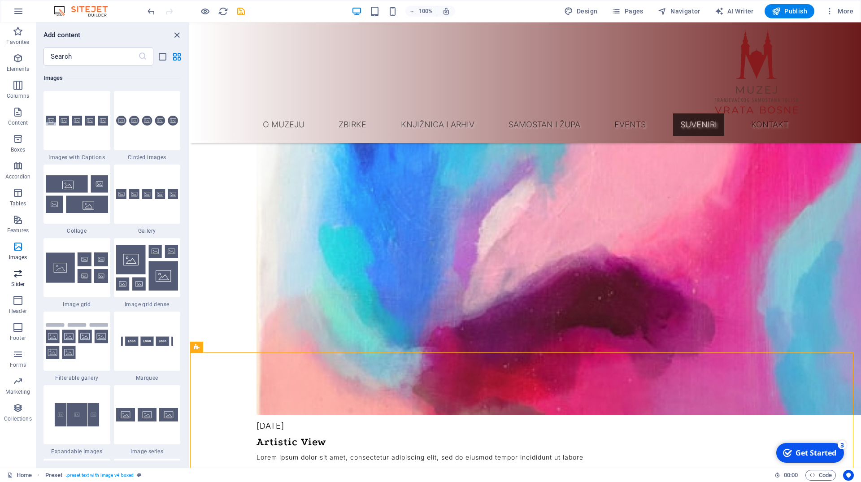
click at [16, 274] on icon "button" at bounding box center [18, 273] width 11 height 11
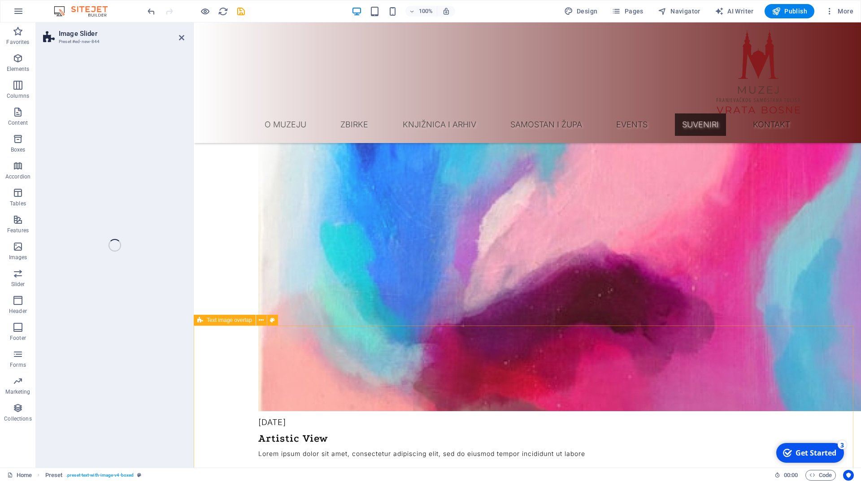
scroll to position [1593, 0]
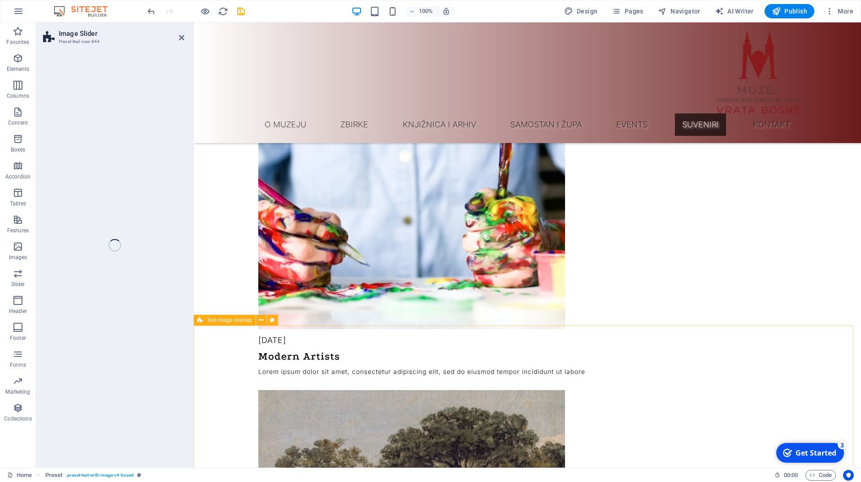
select select "rem"
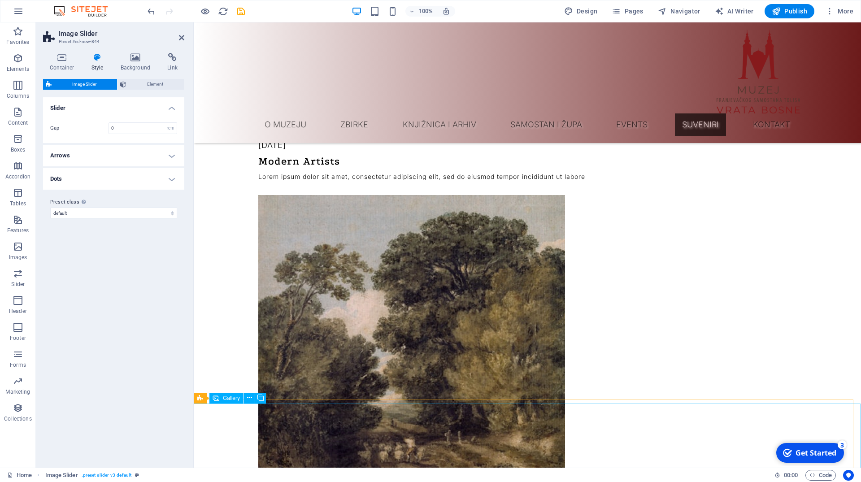
scroll to position [1775, 0]
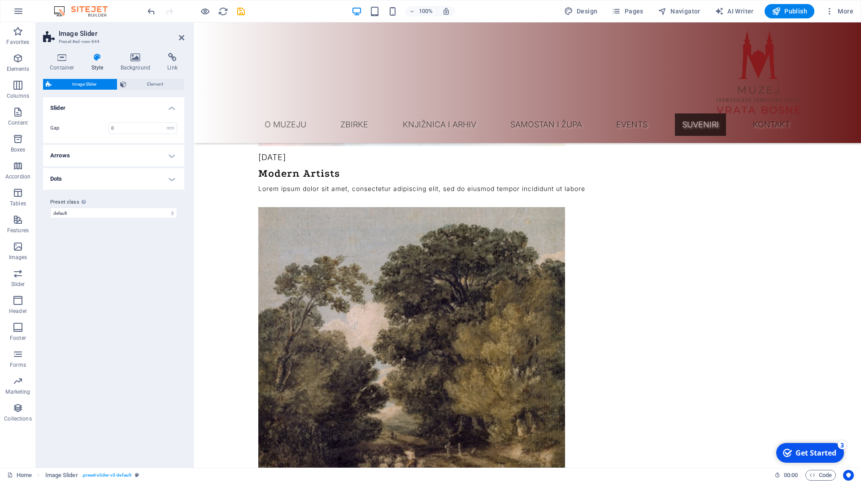
click at [175, 110] on h4 "Slider" at bounding box center [113, 105] width 141 height 16
click at [175, 110] on h4 "Slider" at bounding box center [113, 108] width 141 height 22
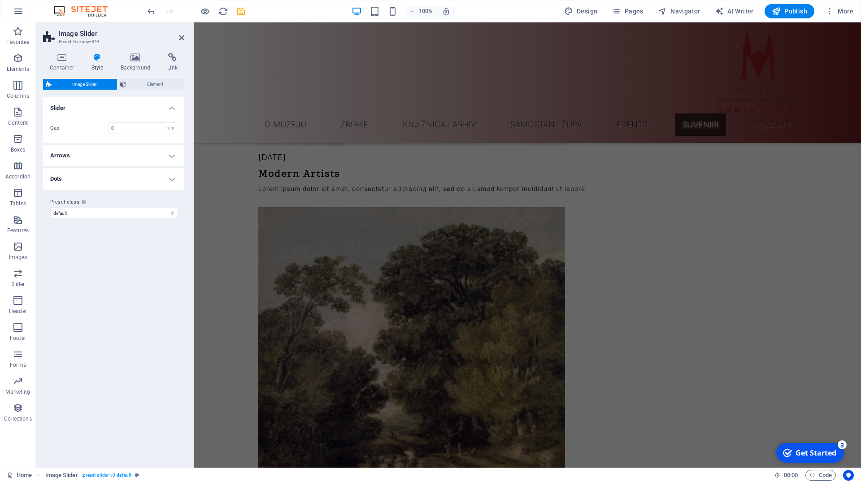
click at [78, 81] on span "Image Slider" at bounding box center [84, 84] width 60 height 11
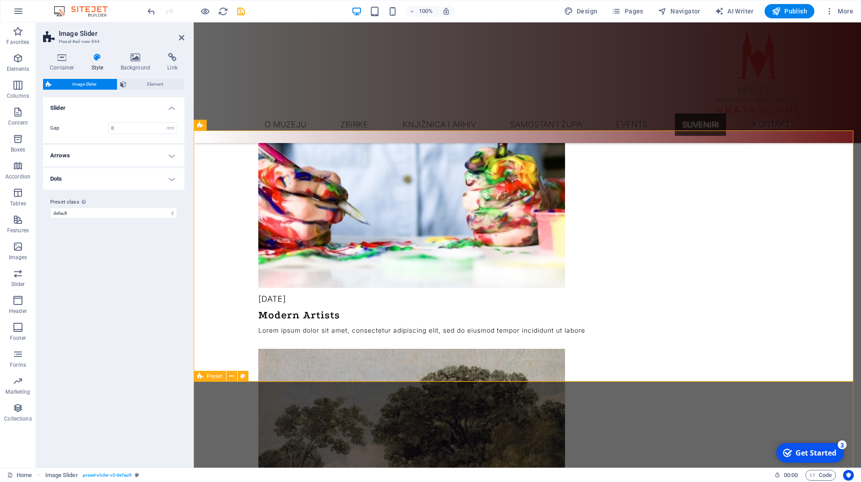
scroll to position [1638, 0]
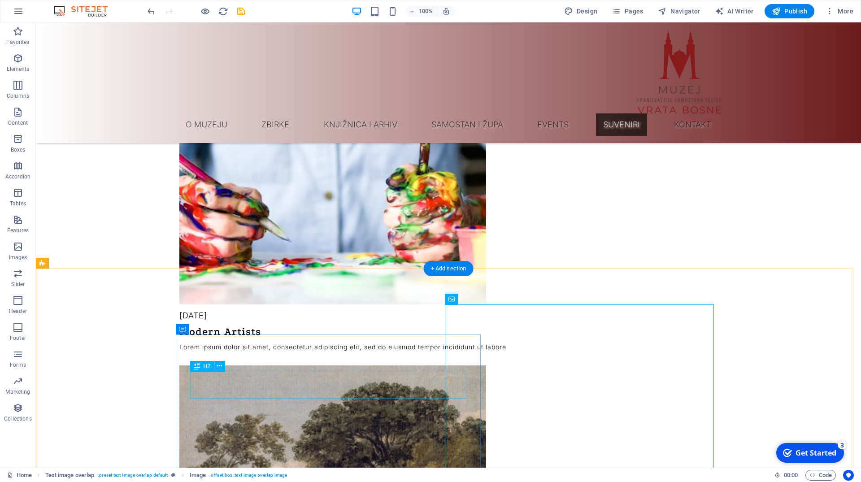
scroll to position [1853, 0]
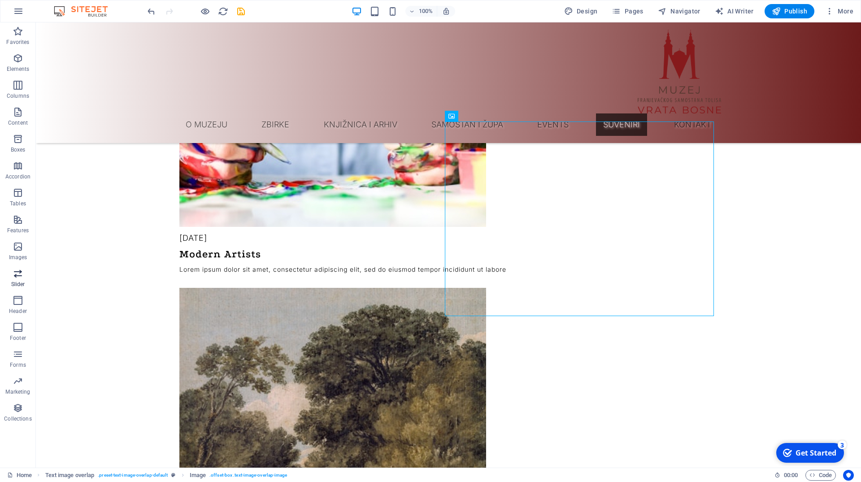
click at [14, 273] on icon "button" at bounding box center [18, 273] width 11 height 11
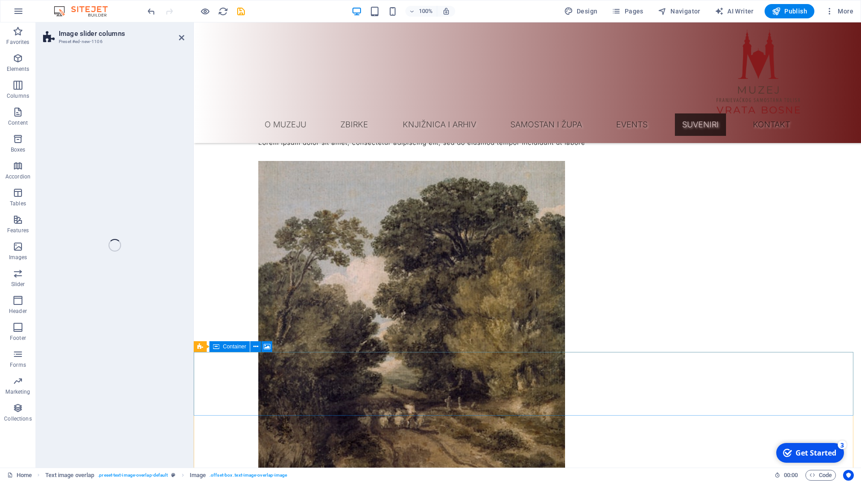
scroll to position [1821, 0]
select select "rem"
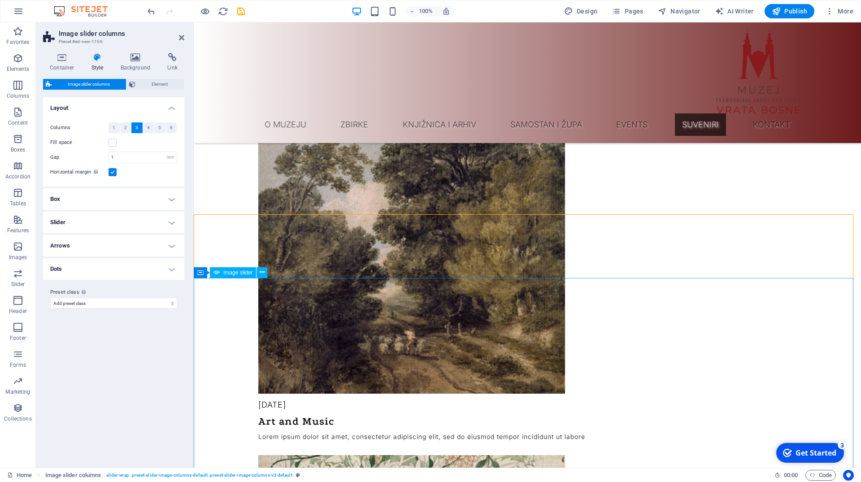
scroll to position [2004, 0]
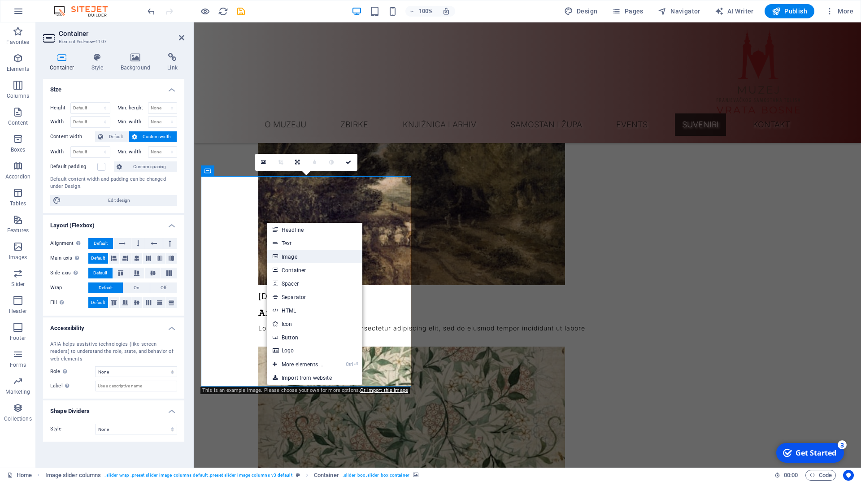
click at [300, 260] on link "Image" at bounding box center [314, 256] width 95 height 13
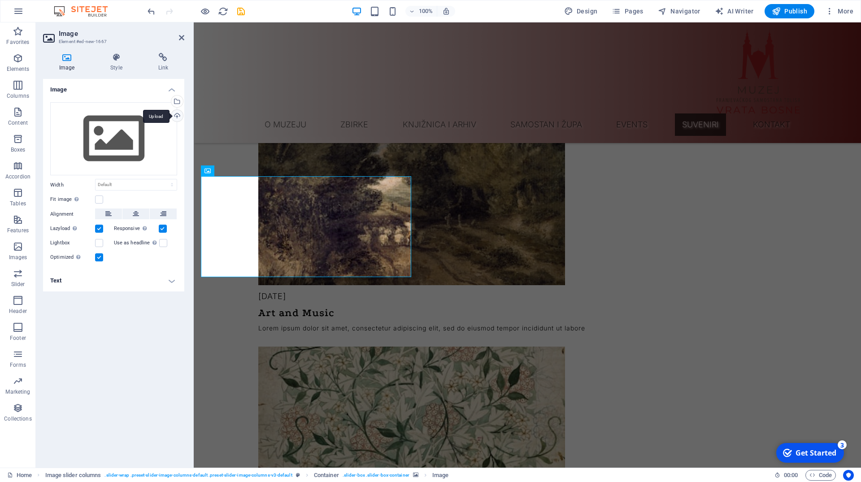
click at [176, 116] on div "Upload" at bounding box center [175, 116] width 13 height 13
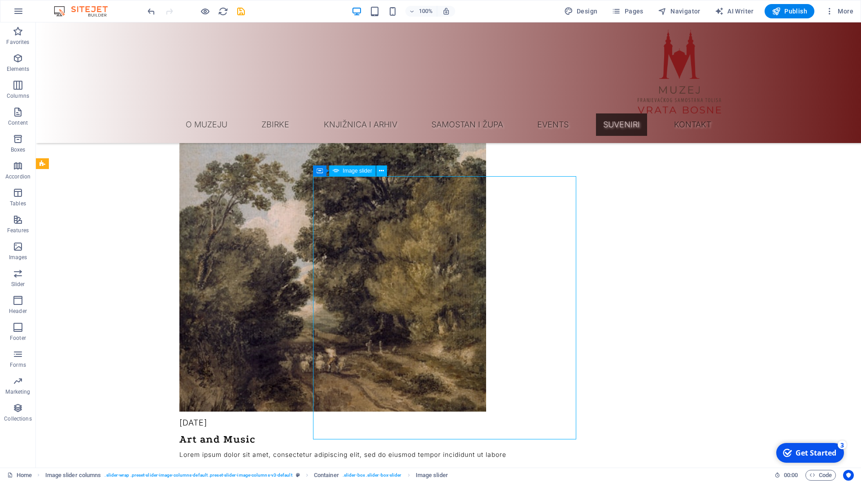
select select "px"
select select "ms"
select select "s"
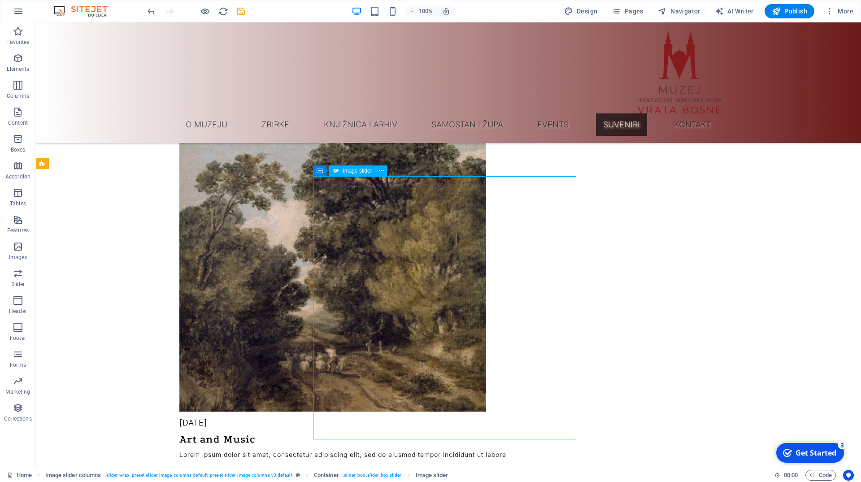
select select "progressive"
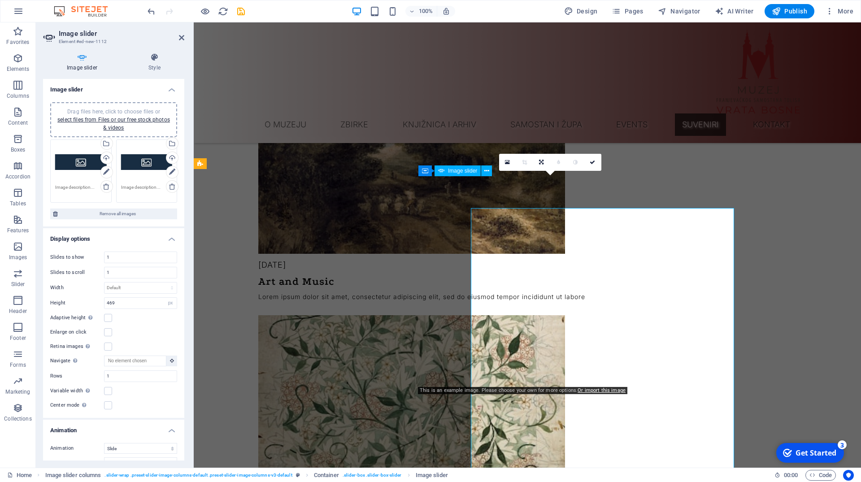
scroll to position [2004, 0]
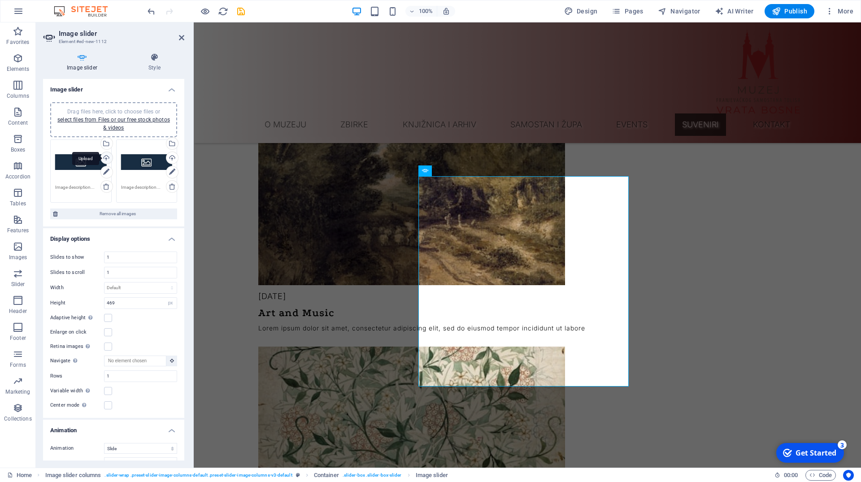
click at [102, 160] on div "Upload" at bounding box center [105, 158] width 13 height 13
click at [165, 159] on div "Upload" at bounding box center [171, 158] width 13 height 13
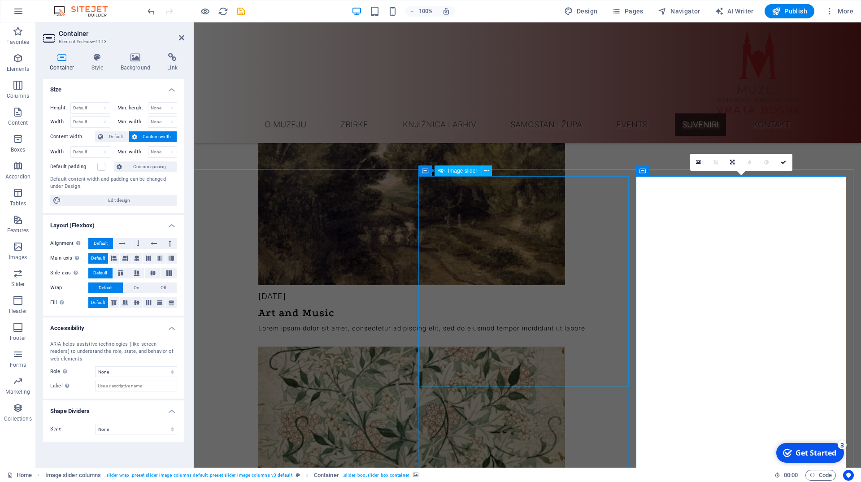
select select "px"
select select "ms"
select select "s"
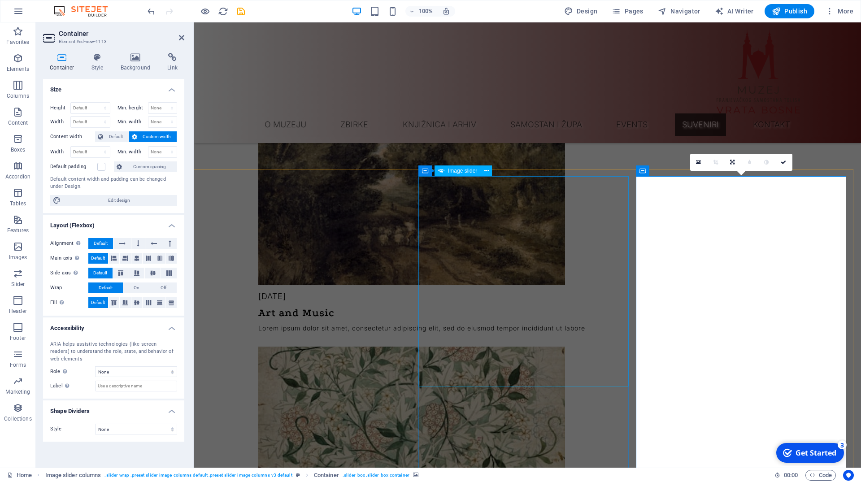
select select "progressive"
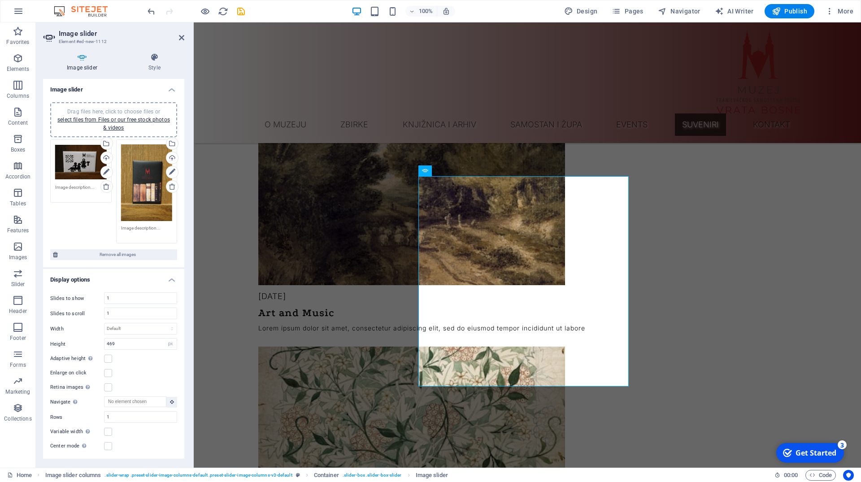
click at [77, 208] on div "Drag files here, click to choose files or select files from Files or our free s…" at bounding box center [113, 191] width 131 height 109
click at [87, 122] on link "select files from Files or our free stock photos & videos" at bounding box center [113, 124] width 113 height 14
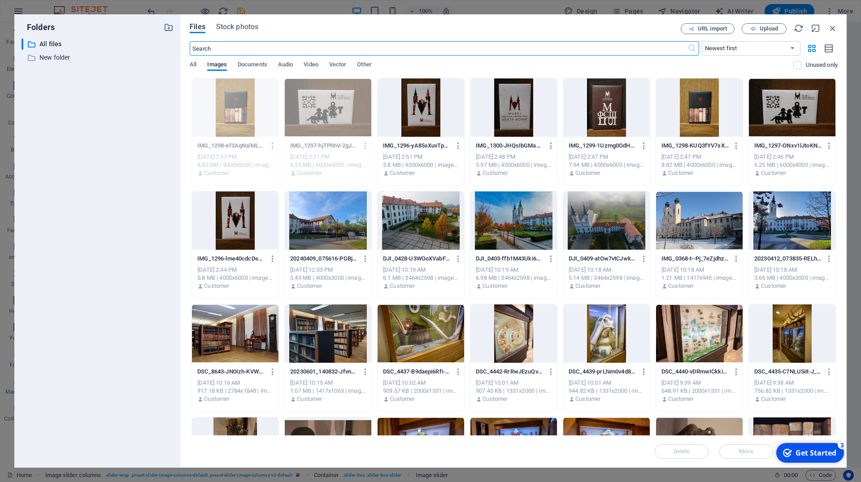
scroll to position [1907, 0]
click at [193, 65] on span "All" at bounding box center [193, 65] width 7 height 13
click at [701, 41] on select "Newest first Oldest first Name (A-Z) Name (Z-A) Size (0-9) Size (9-0) Resolutio…" at bounding box center [750, 48] width 99 height 14
click at [730, 46] on select "Newest first Oldest first Name (A-Z) Name (Z-A) Size (0-9) Size (9-0) Resolutio…" at bounding box center [750, 48] width 99 height 14
click at [765, 26] on span "Upload" at bounding box center [768, 28] width 18 height 5
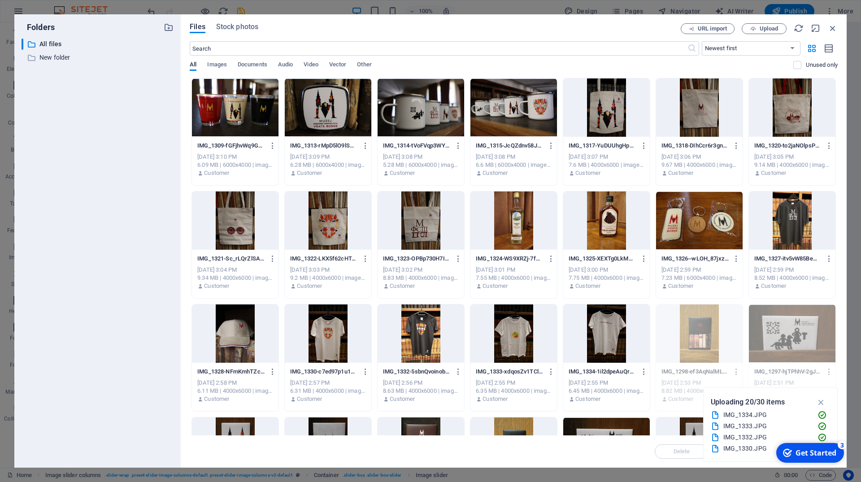
click at [741, 23] on button "Upload" at bounding box center [763, 28] width 45 height 11
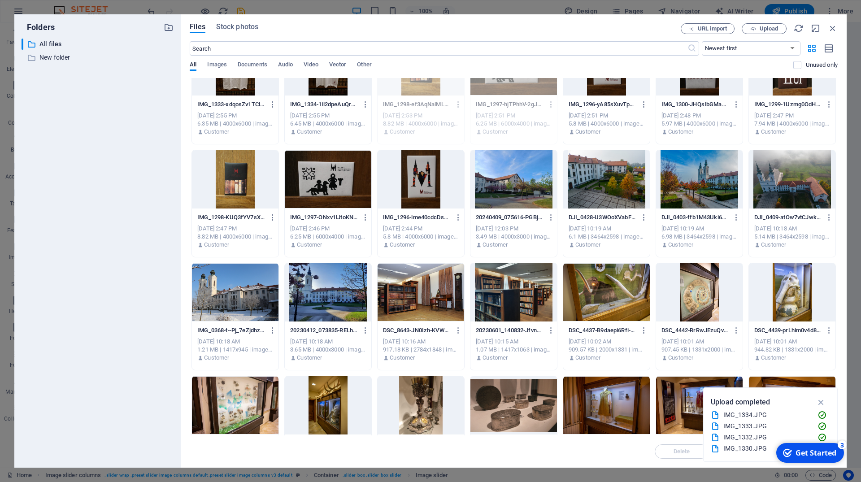
scroll to position [484, 0]
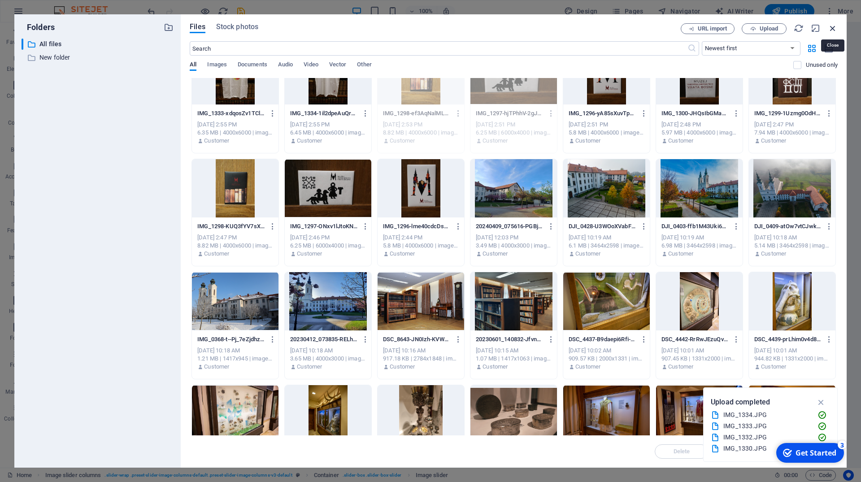
click at [832, 27] on icon "button" at bounding box center [832, 28] width 10 height 10
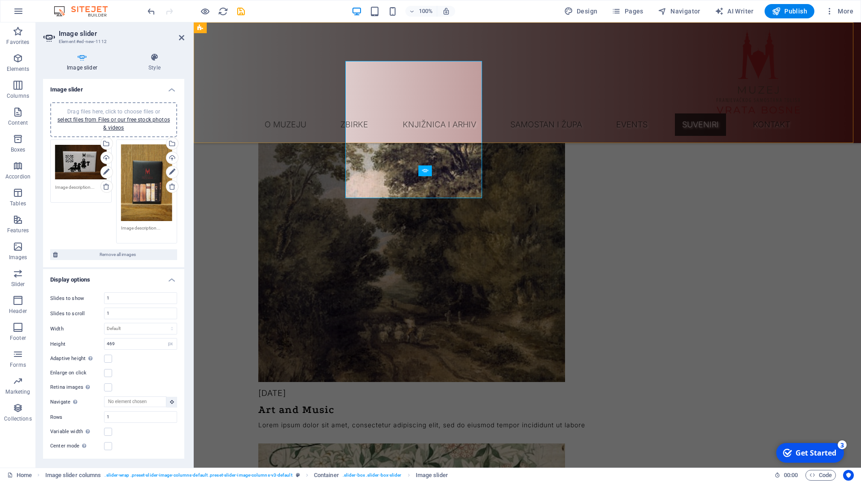
scroll to position [2004, 0]
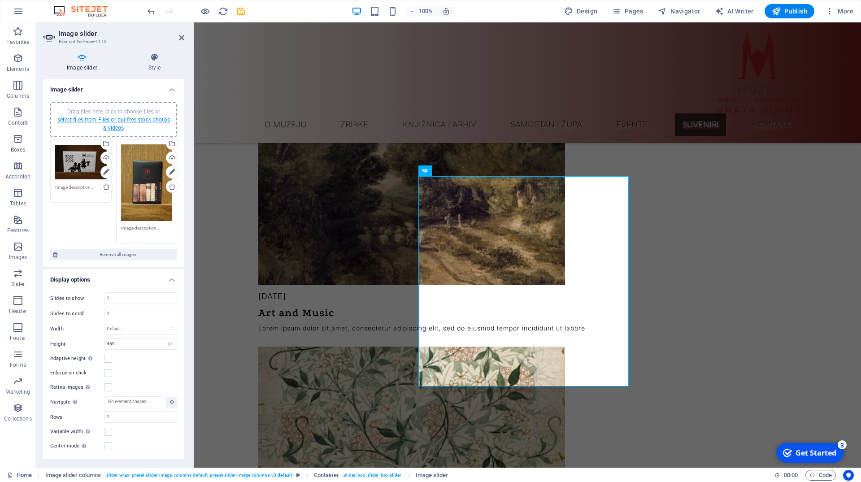
click at [103, 120] on link "select files from Files or our free stock photos & videos" at bounding box center [113, 124] width 113 height 14
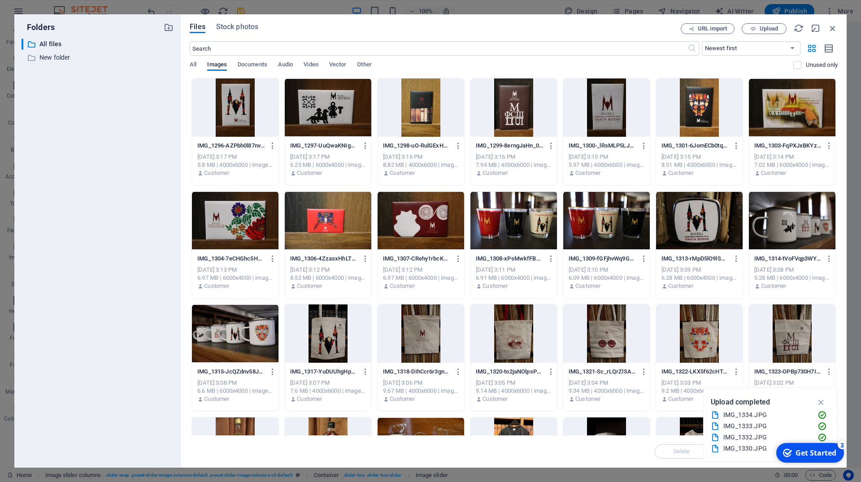
click at [516, 125] on div at bounding box center [513, 107] width 87 height 58
click at [611, 104] on div at bounding box center [606, 107] width 87 height 58
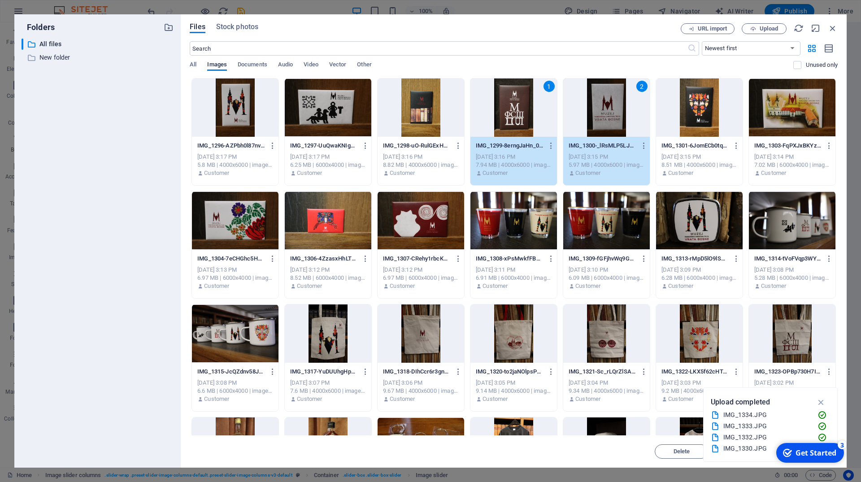
click at [699, 110] on div at bounding box center [699, 107] width 87 height 58
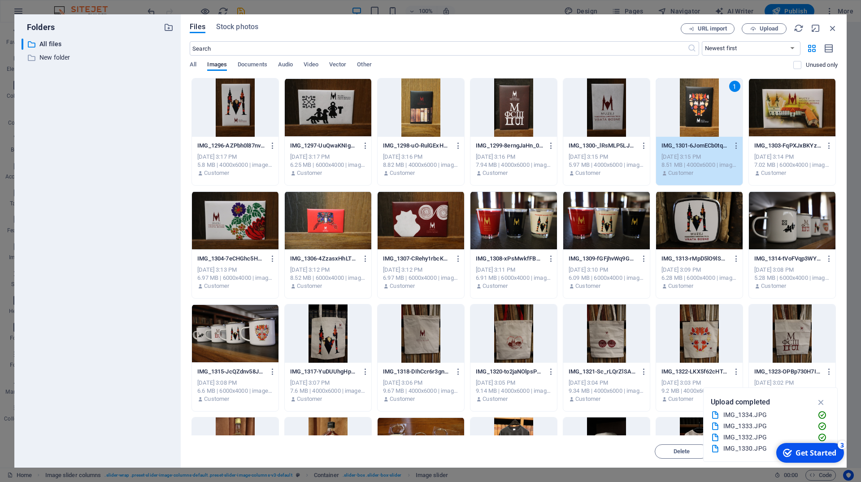
click at [538, 113] on div at bounding box center [513, 107] width 87 height 58
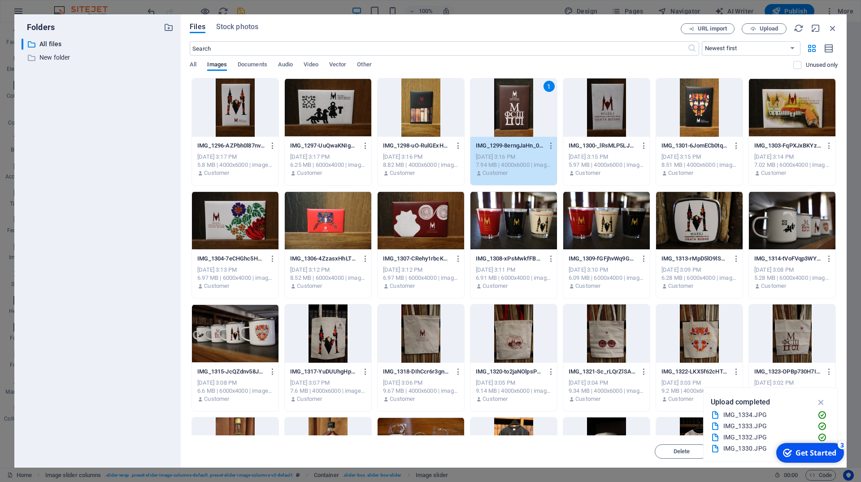
click at [598, 111] on div at bounding box center [606, 107] width 87 height 58
click at [681, 119] on div at bounding box center [699, 107] width 87 height 58
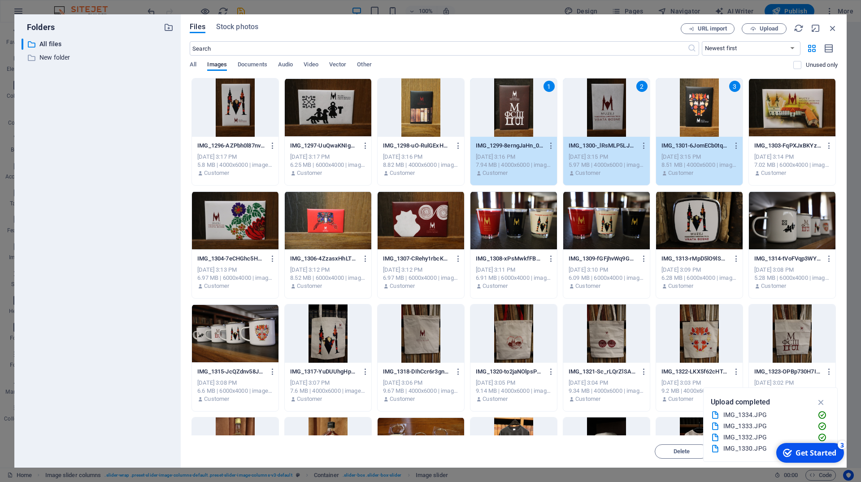
click at [786, 121] on div at bounding box center [792, 107] width 87 height 58
click at [267, 218] on div at bounding box center [235, 220] width 87 height 58
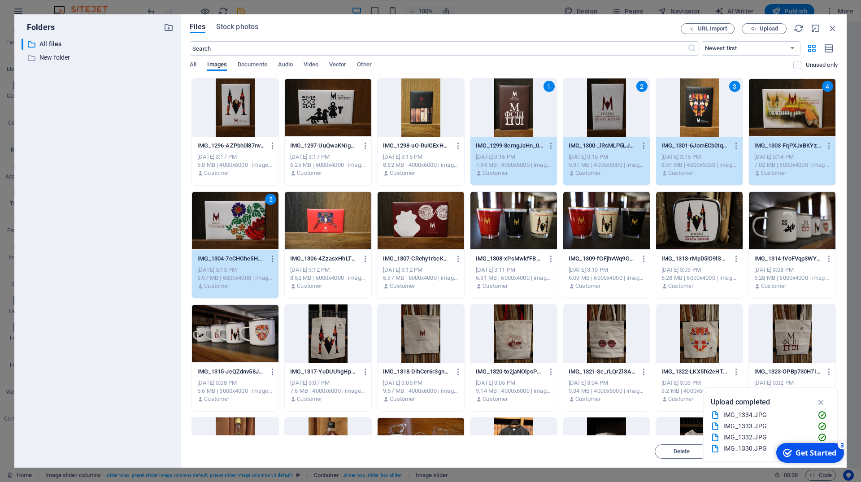
click at [329, 211] on div at bounding box center [328, 220] width 87 height 58
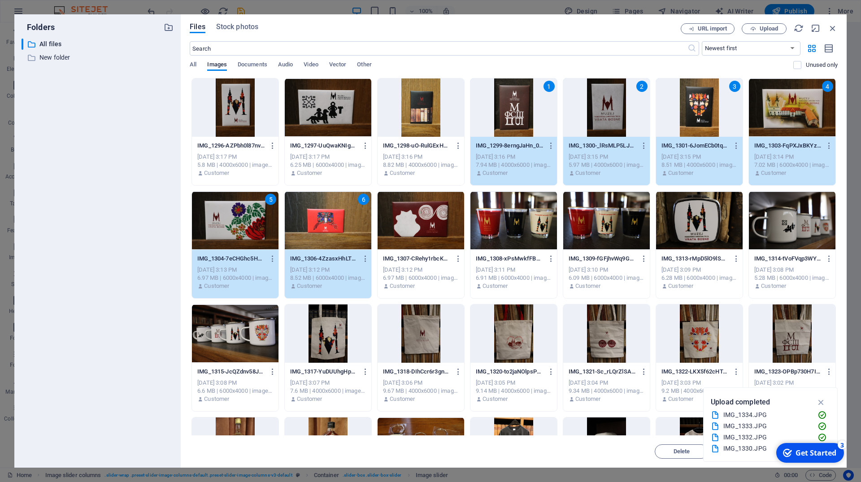
click at [438, 212] on div at bounding box center [420, 220] width 87 height 58
click at [823, 400] on icon "button" at bounding box center [821, 402] width 10 height 10
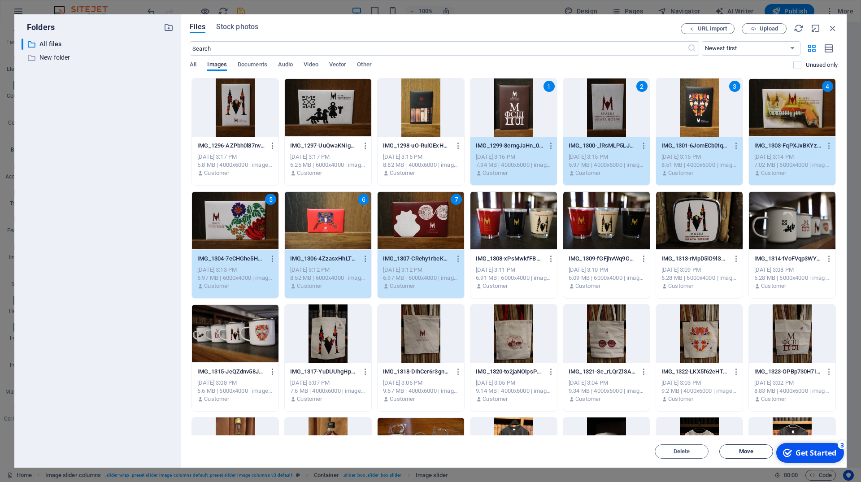
click at [747, 450] on span "Move" at bounding box center [746, 451] width 14 height 5
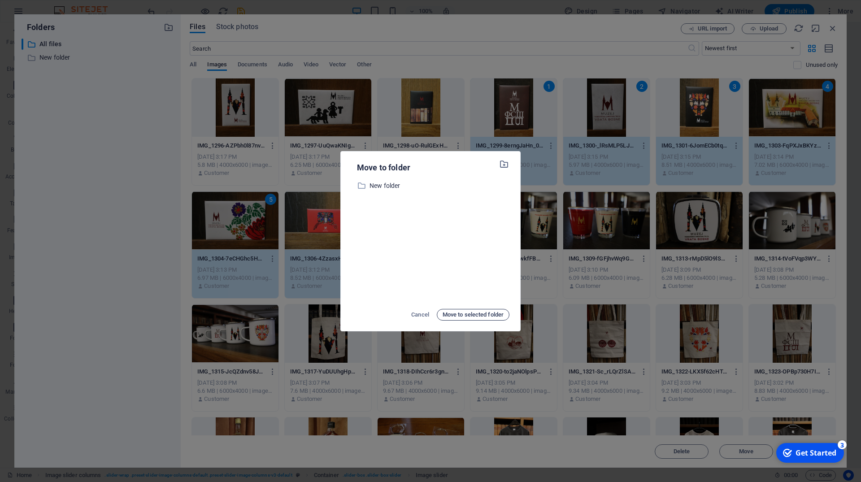
click at [464, 314] on span "Move to selected folder" at bounding box center [472, 314] width 61 height 11
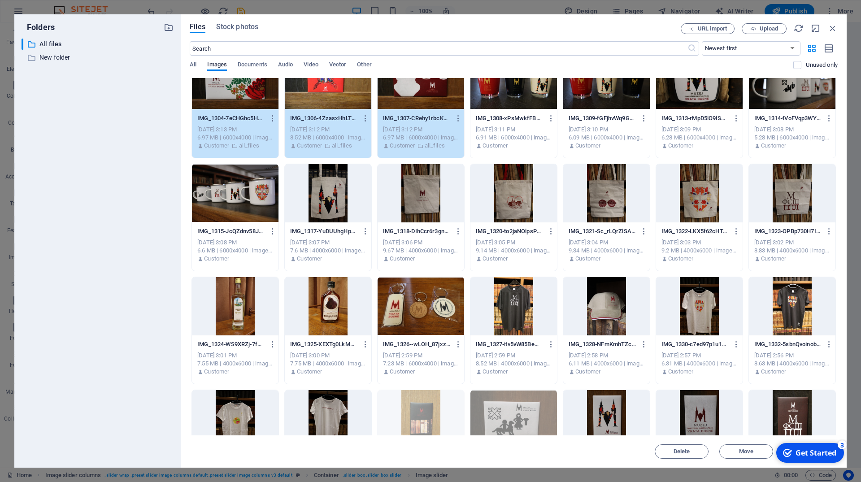
scroll to position [161, 0]
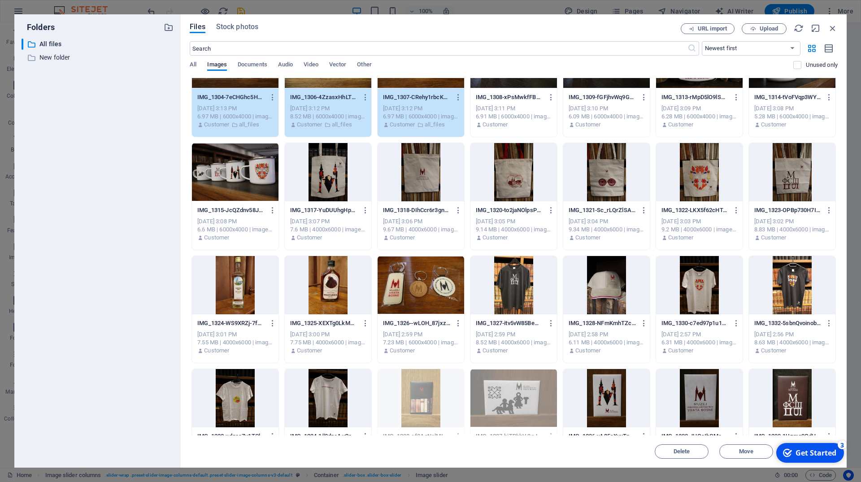
click at [841, 445] on div "3" at bounding box center [841, 444] width 9 height 9
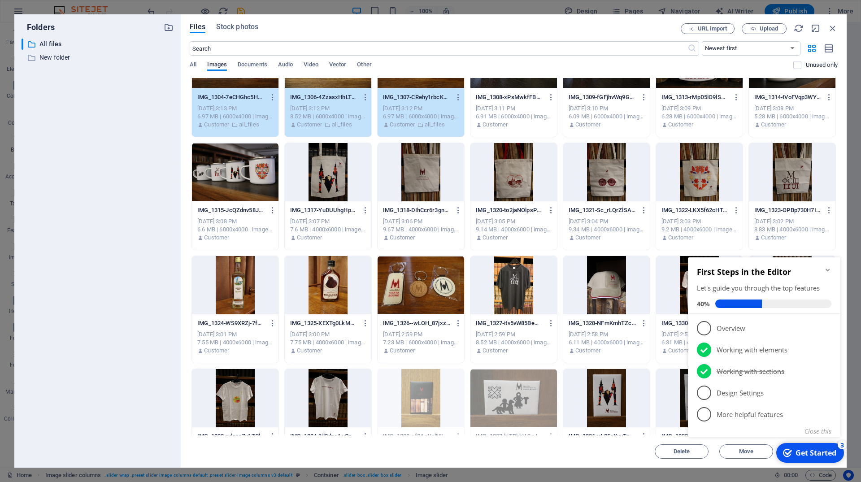
click at [829, 271] on icon "Minimize checklist" at bounding box center [827, 269] width 7 height 7
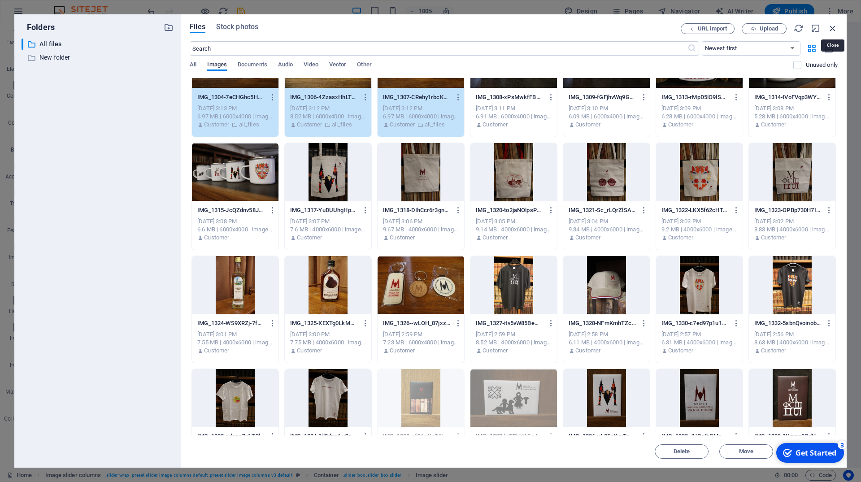
click at [832, 27] on icon "button" at bounding box center [832, 28] width 10 height 10
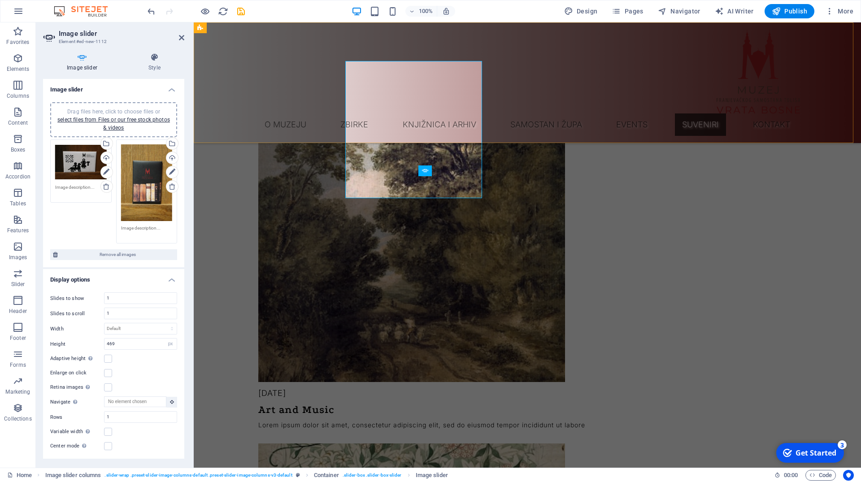
scroll to position [2004, 0]
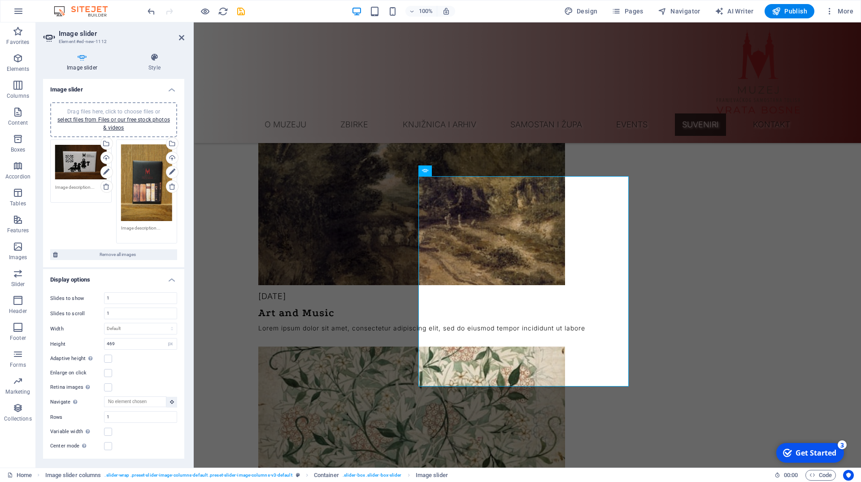
click at [134, 106] on div "Drag files here, click to choose files or select files from Files or our free s…" at bounding box center [113, 119] width 127 height 35
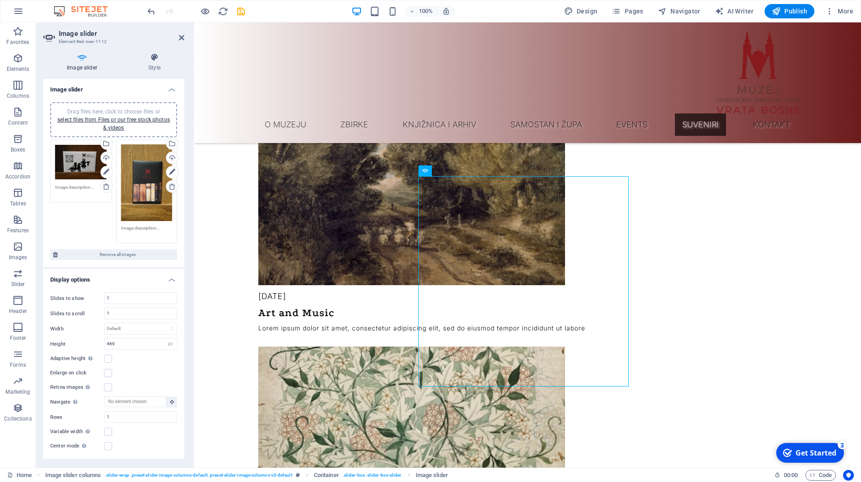
click at [83, 219] on div "Drag files here, click to choose files or select files from Files or our free s…" at bounding box center [113, 191] width 131 height 109
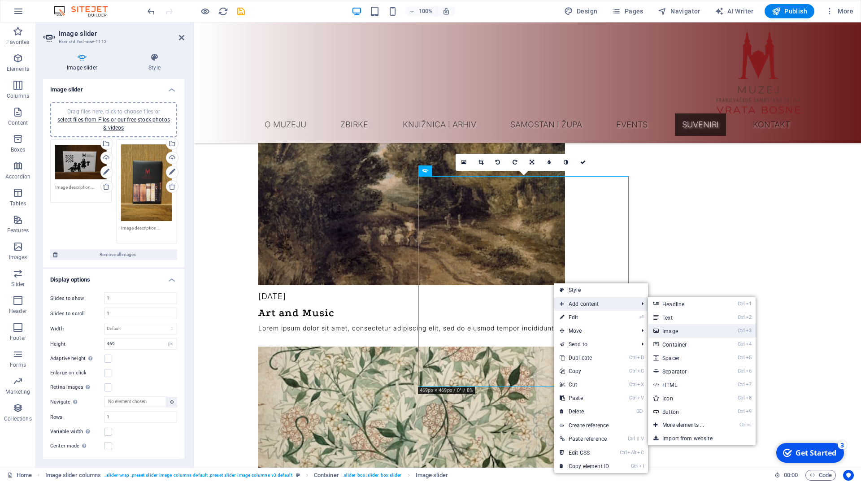
click at [680, 331] on link "Ctrl 3 Image" at bounding box center [685, 330] width 74 height 13
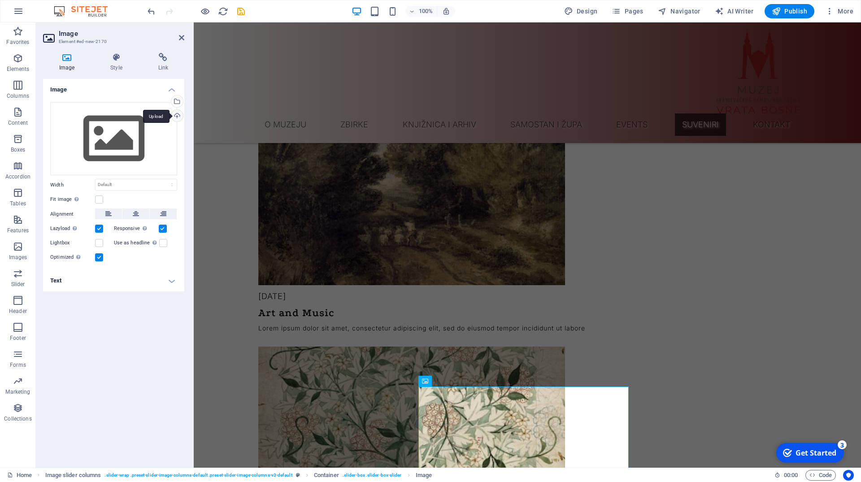
click at [173, 116] on div "Upload" at bounding box center [175, 116] width 13 height 13
click at [459, 383] on button at bounding box center [455, 381] width 11 height 11
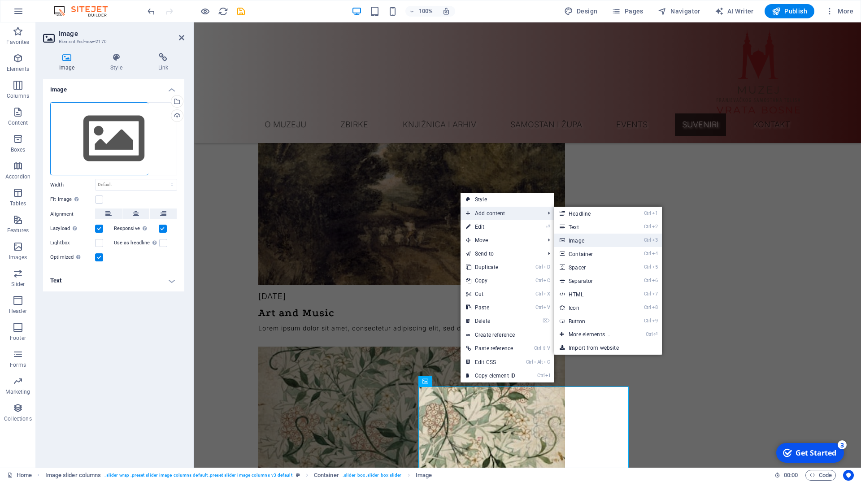
click at [602, 244] on link "Ctrl 3 Image" at bounding box center [591, 240] width 74 height 13
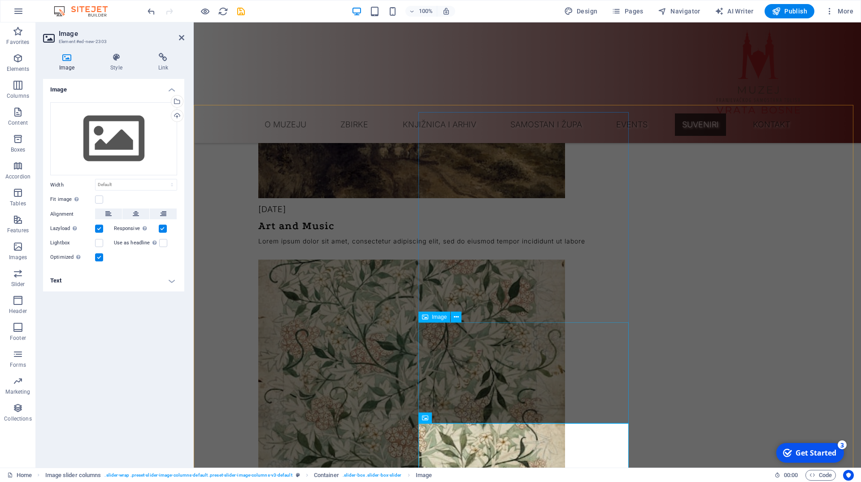
scroll to position [2114, 0]
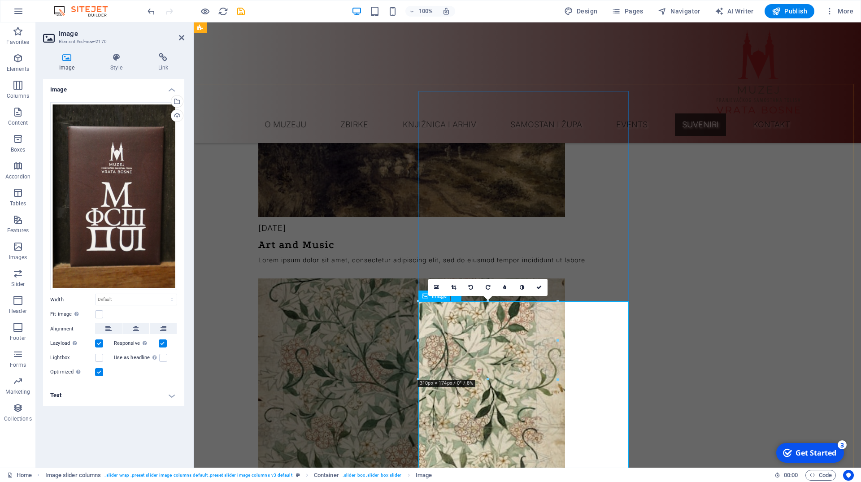
scroll to position [2068, 0]
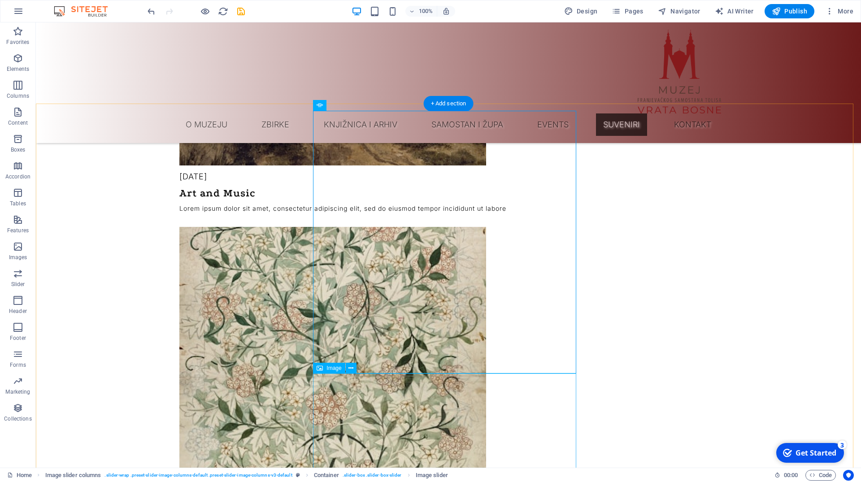
scroll to position [2282, 0]
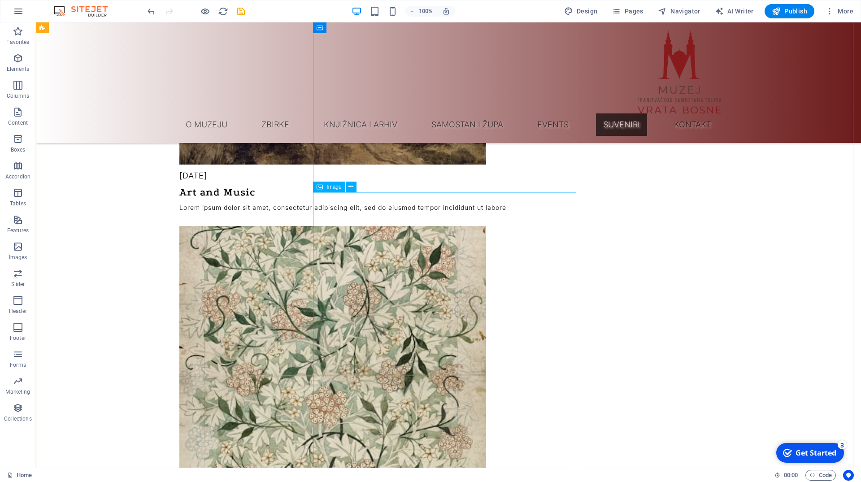
click at [352, 187] on icon at bounding box center [350, 186] width 5 height 9
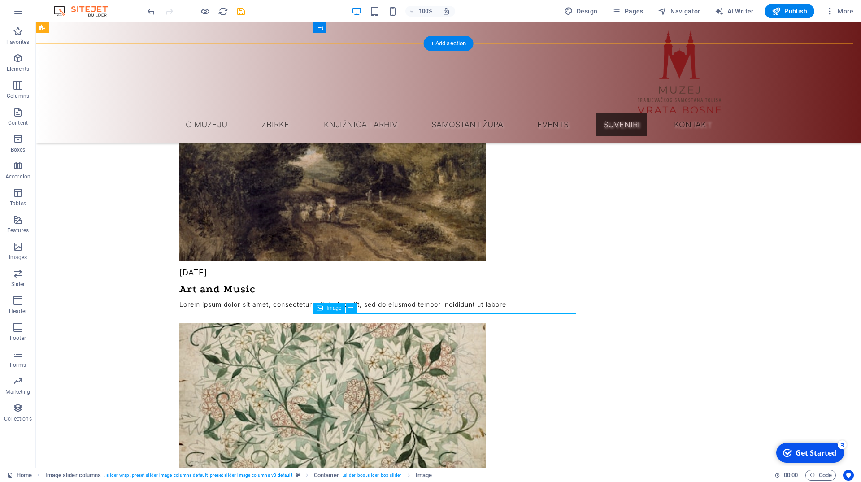
scroll to position [2100, 0]
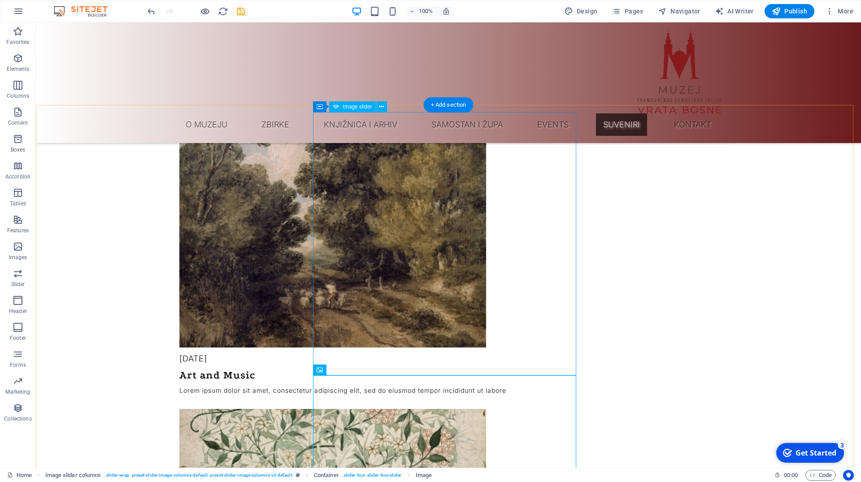
click at [20, 271] on icon "button" at bounding box center [18, 273] width 11 height 11
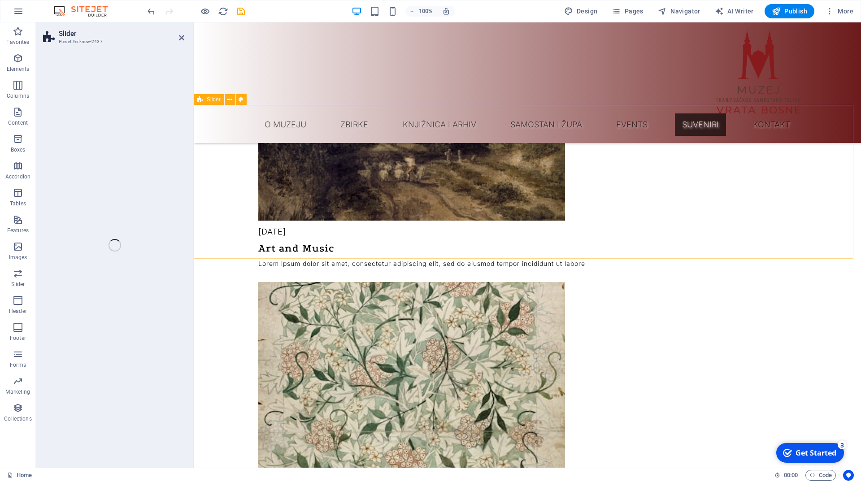
scroll to position [2068, 0]
select select "rem"
select select "px"
select select "preset-slider-content-v3-default"
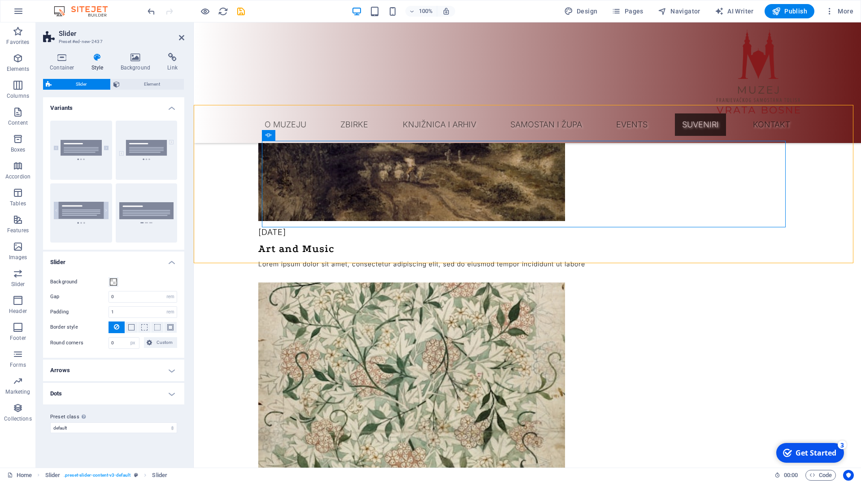
click at [92, 390] on h4 "Dots" at bounding box center [113, 394] width 141 height 22
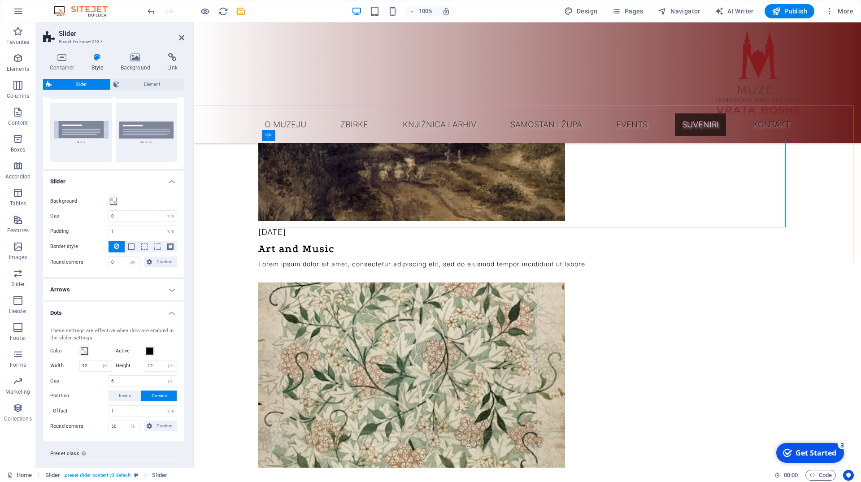
scroll to position [97, 0]
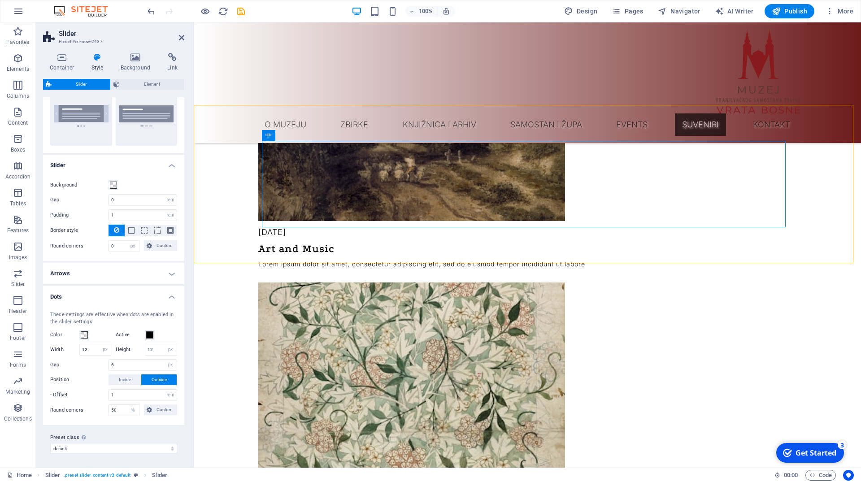
click at [127, 290] on h4 "Dots" at bounding box center [113, 294] width 141 height 16
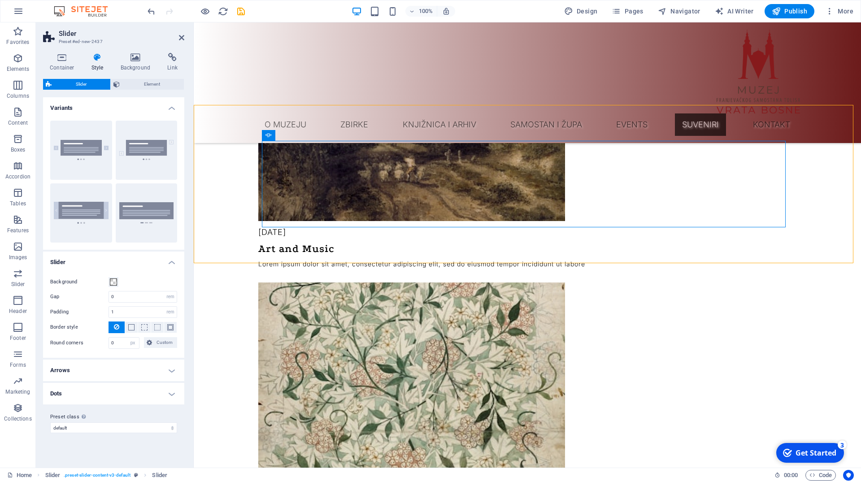
scroll to position [0, 0]
click at [86, 375] on h4 "Arrows" at bounding box center [113, 370] width 141 height 22
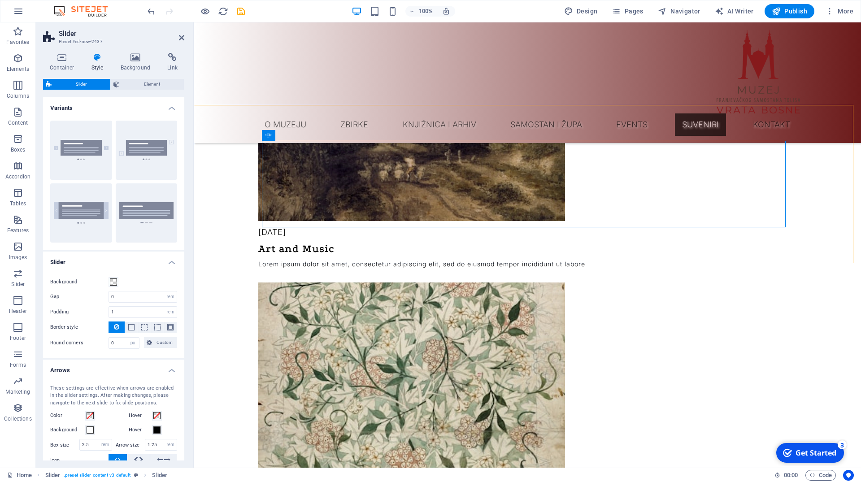
click at [86, 375] on h4 "Arrows" at bounding box center [113, 367] width 141 height 16
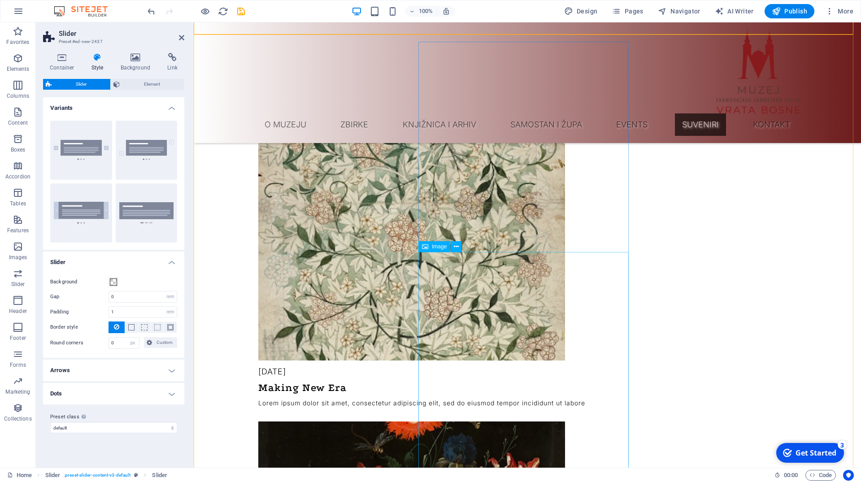
scroll to position [2114, 0]
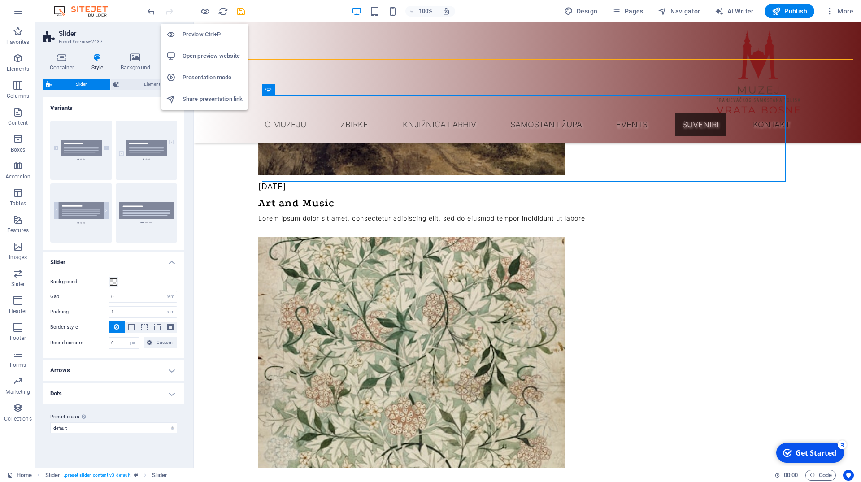
click at [195, 35] on h6 "Preview Ctrl+P" at bounding box center [212, 34] width 60 height 11
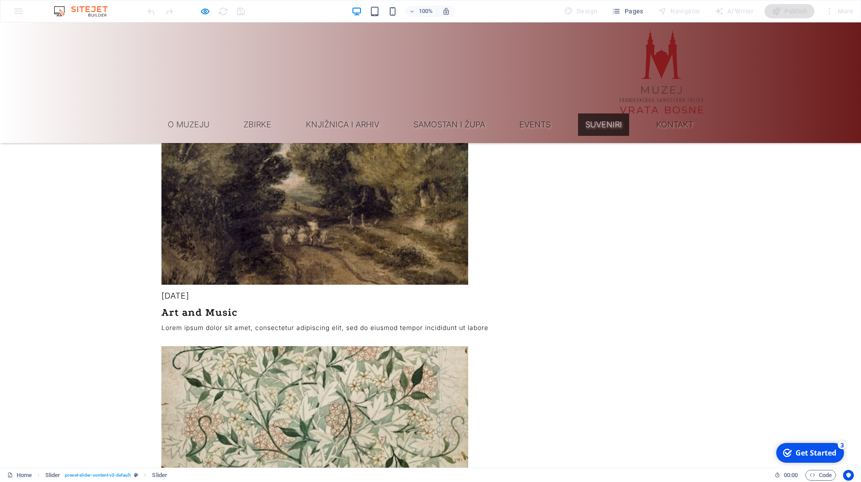
scroll to position [2242, 0]
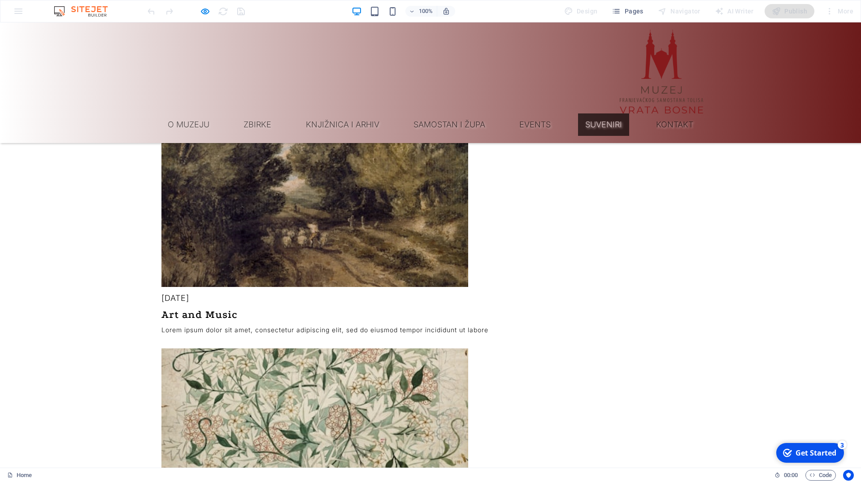
scroll to position [2013, 0]
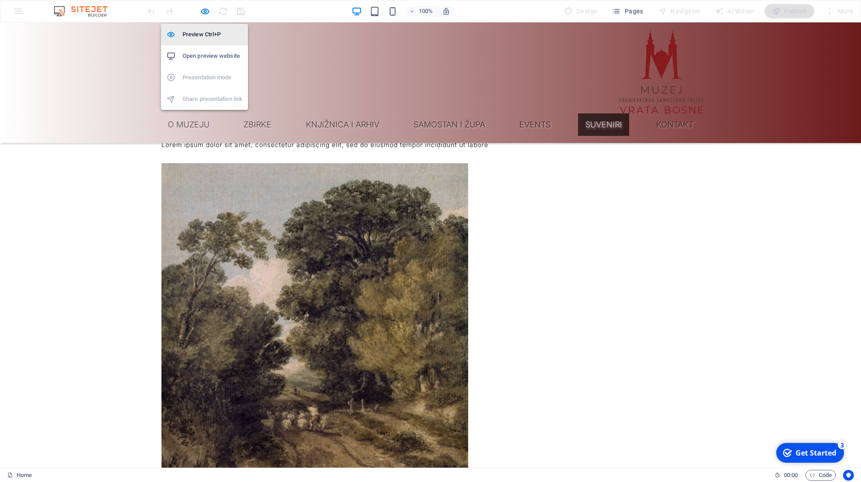
click at [200, 32] on h6 "Preview Ctrl+P" at bounding box center [212, 34] width 60 height 11
select select "rem"
select select "px"
select select "preset-slider-content-v3-default"
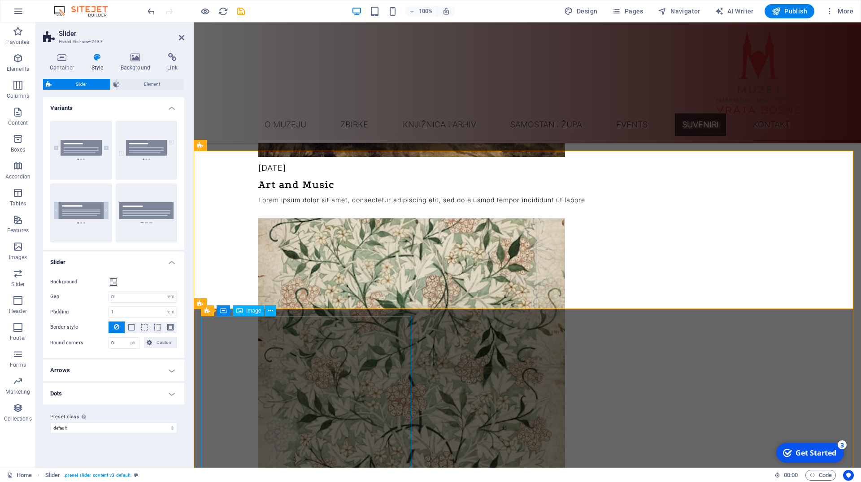
scroll to position [2251, 0]
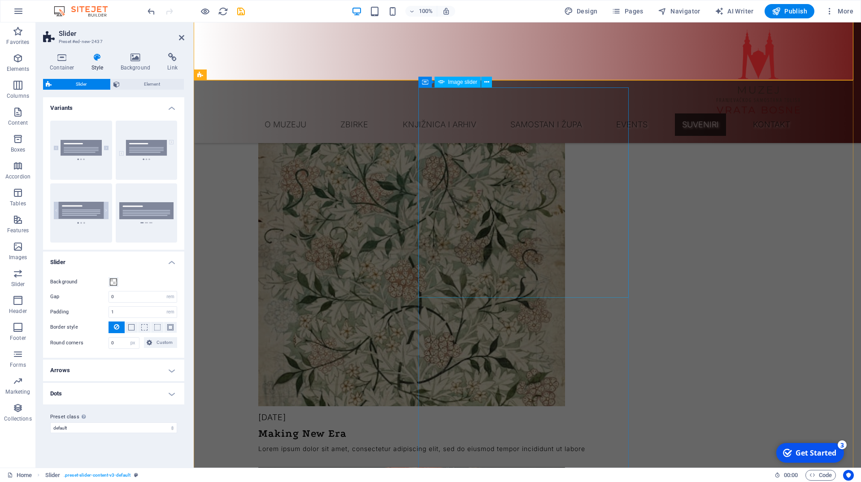
select select "px"
select select "ms"
select select "s"
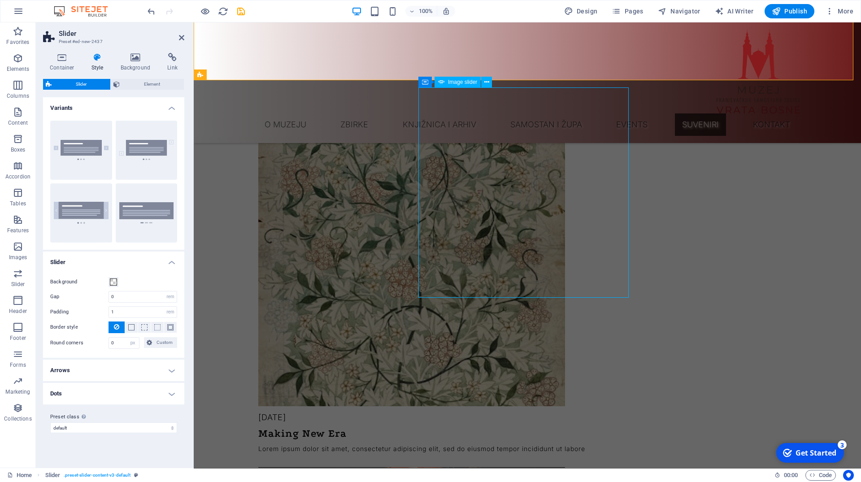
select select "progressive"
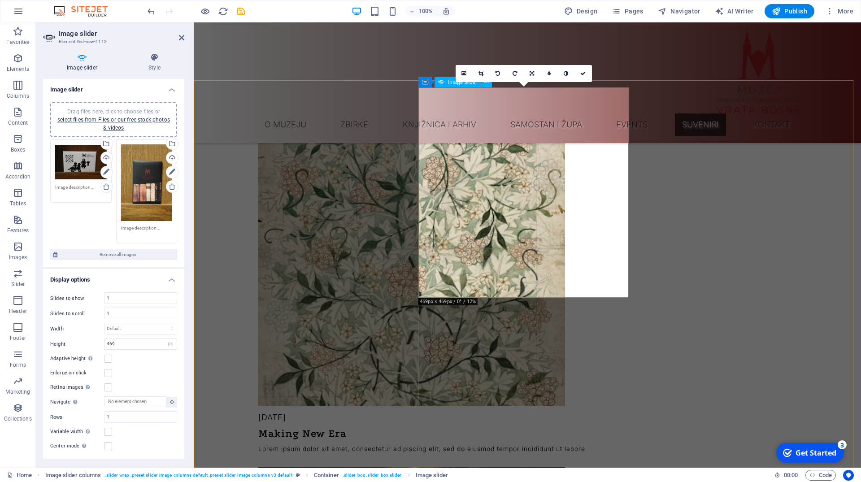
click at [169, 169] on icon at bounding box center [172, 172] width 6 height 11
click at [169, 172] on icon at bounding box center [172, 172] width 6 height 11
click at [114, 180] on div "Drag files here, click to choose files or select files from Files or our free s…" at bounding box center [147, 191] width 66 height 109
click at [132, 183] on div "Drag files here, click to choose files or select files from Files or our free s…" at bounding box center [147, 182] width 52 height 77
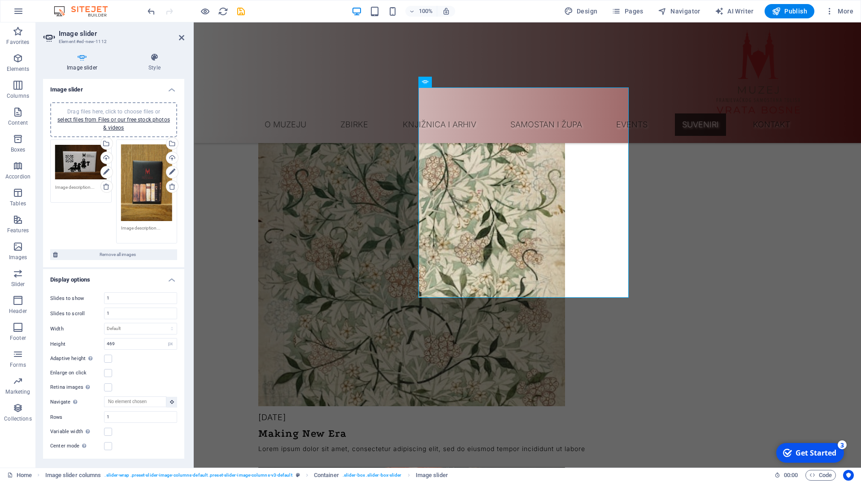
scroll to position [2136, 0]
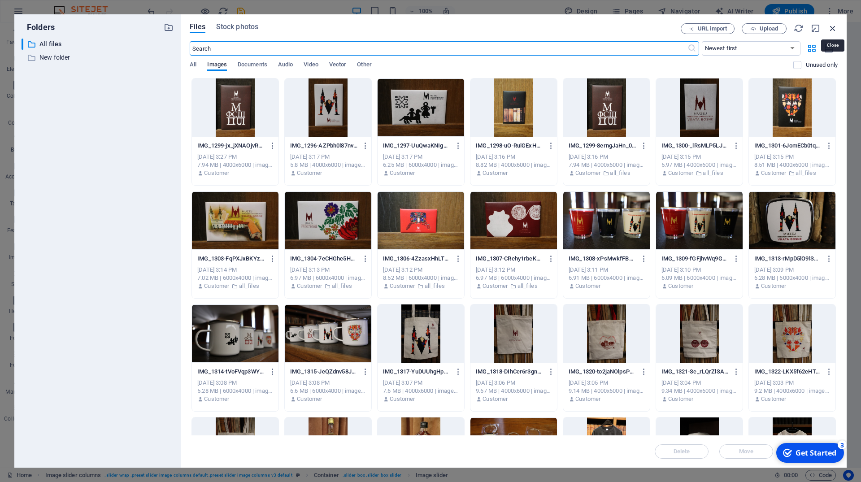
click at [833, 32] on icon "button" at bounding box center [832, 28] width 10 height 10
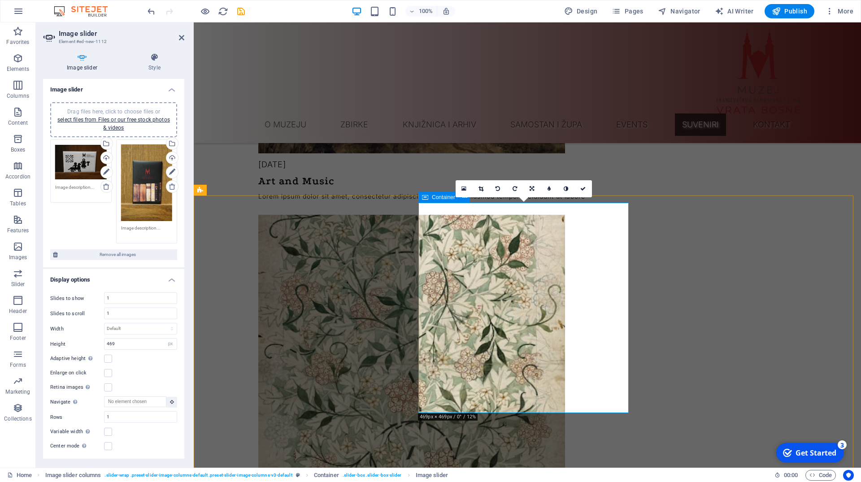
click at [424, 197] on icon at bounding box center [425, 197] width 6 height 11
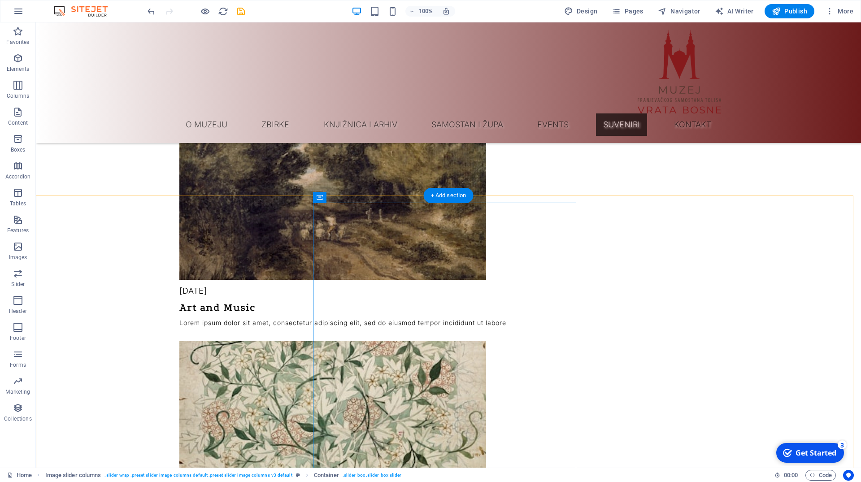
click at [424, 197] on div "+ Add section" at bounding box center [449, 195] width 50 height 15
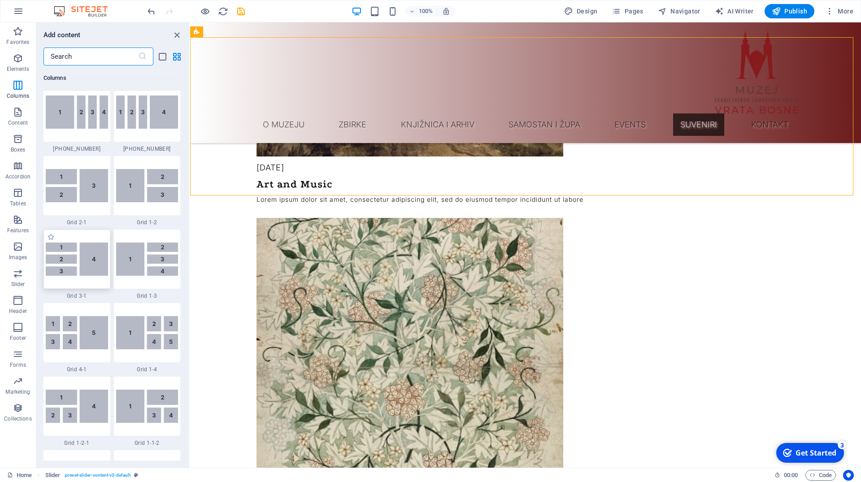
scroll to position [1044, 0]
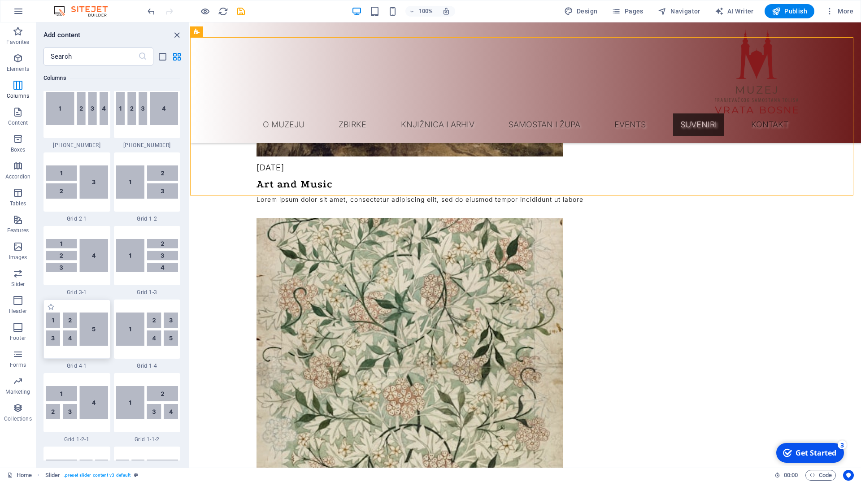
click at [94, 334] on img at bounding box center [77, 328] width 62 height 33
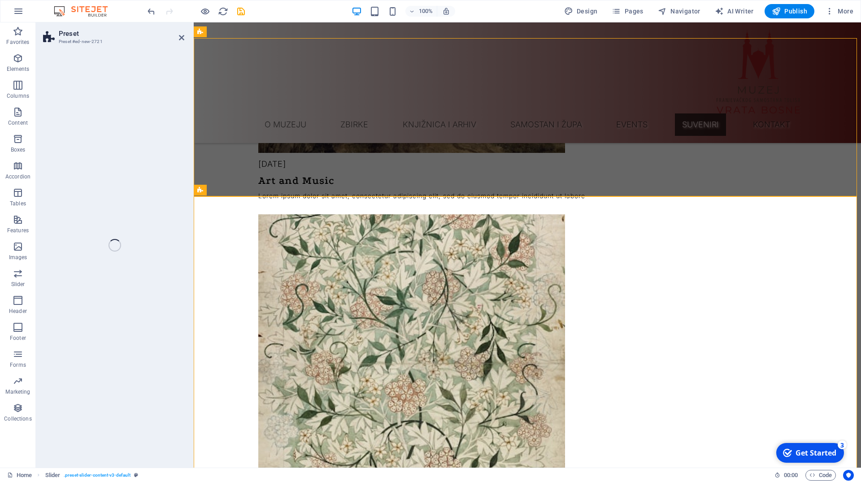
scroll to position [2136, 0]
select select "rem"
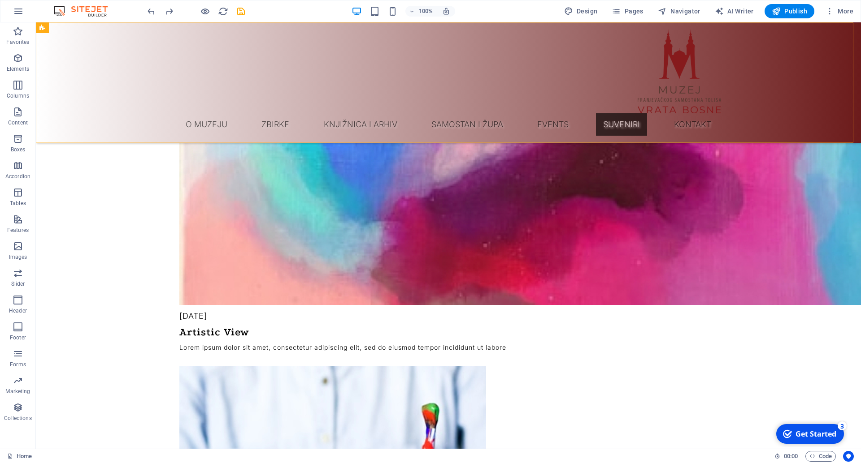
scroll to position [1390, 0]
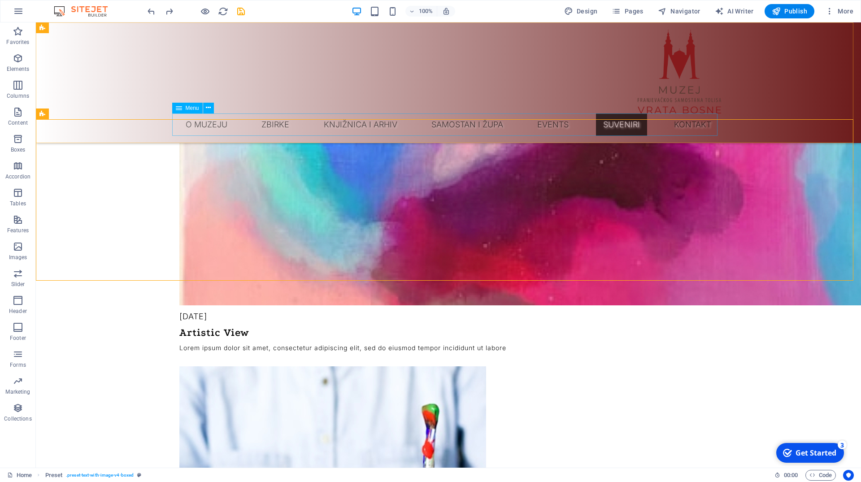
click at [208, 125] on nav "O muzeju Zbirke Neolit Rimsko razdoblje Srednji vijek Zbirka oružja Numizmatika…" at bounding box center [448, 124] width 545 height 22
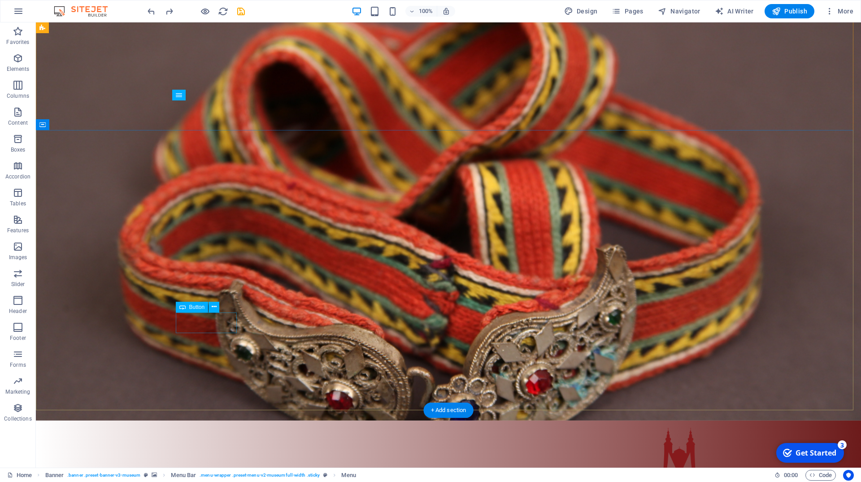
scroll to position [0, 0]
